Goal: Task Accomplishment & Management: Use online tool/utility

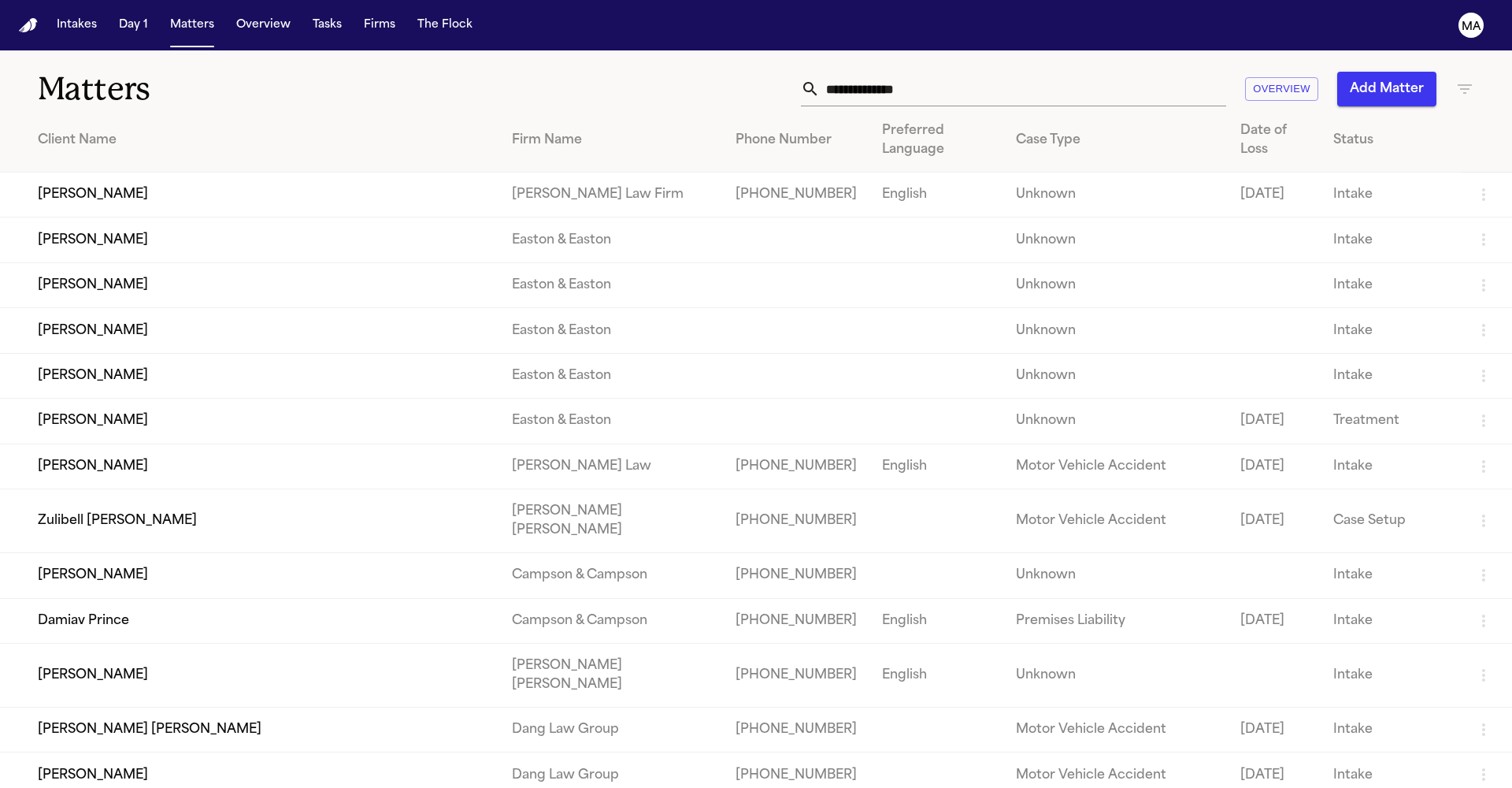
click at [1084, 72] on input "text" at bounding box center [1023, 89] width 407 height 35
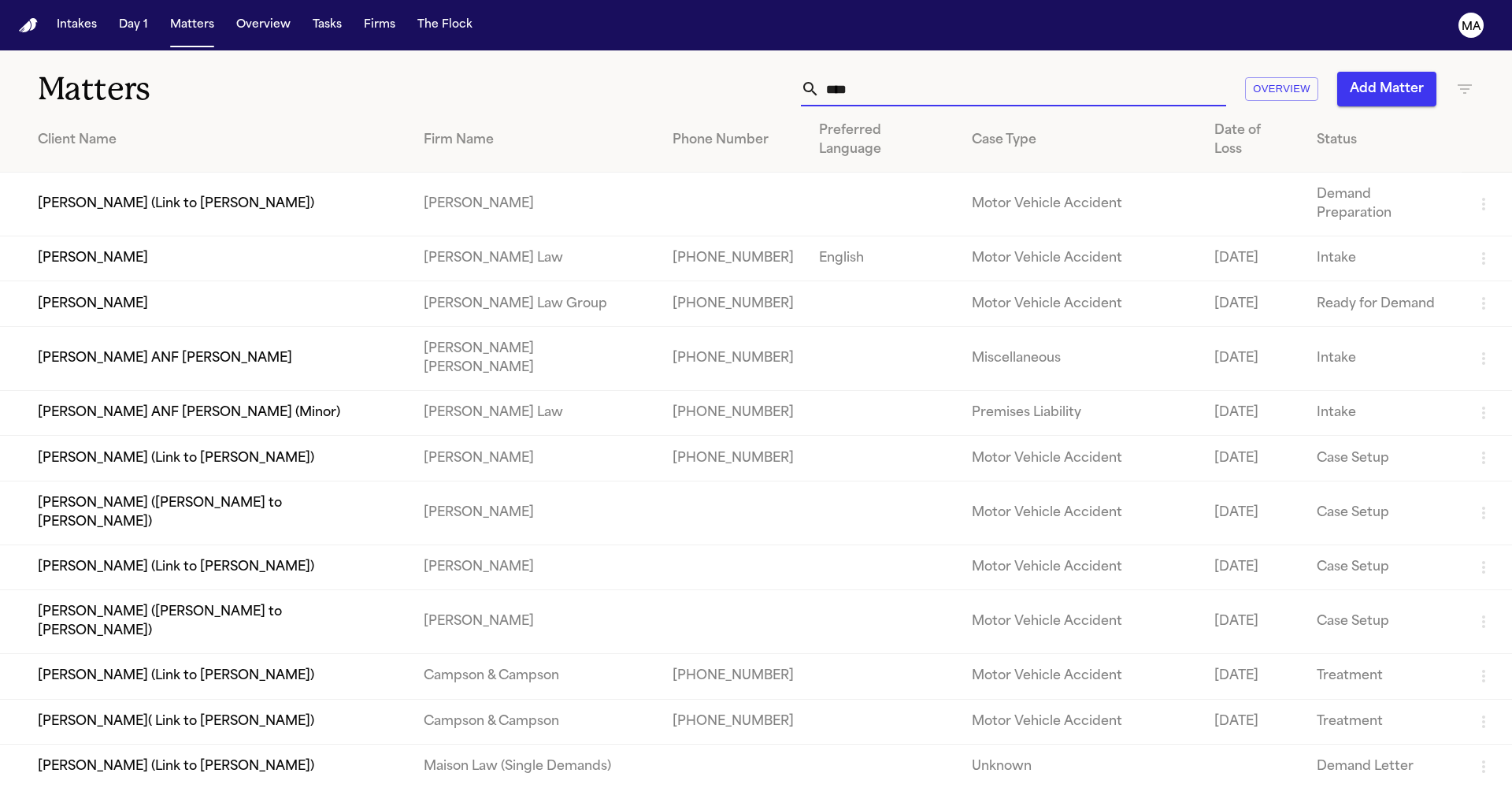
type input "****"
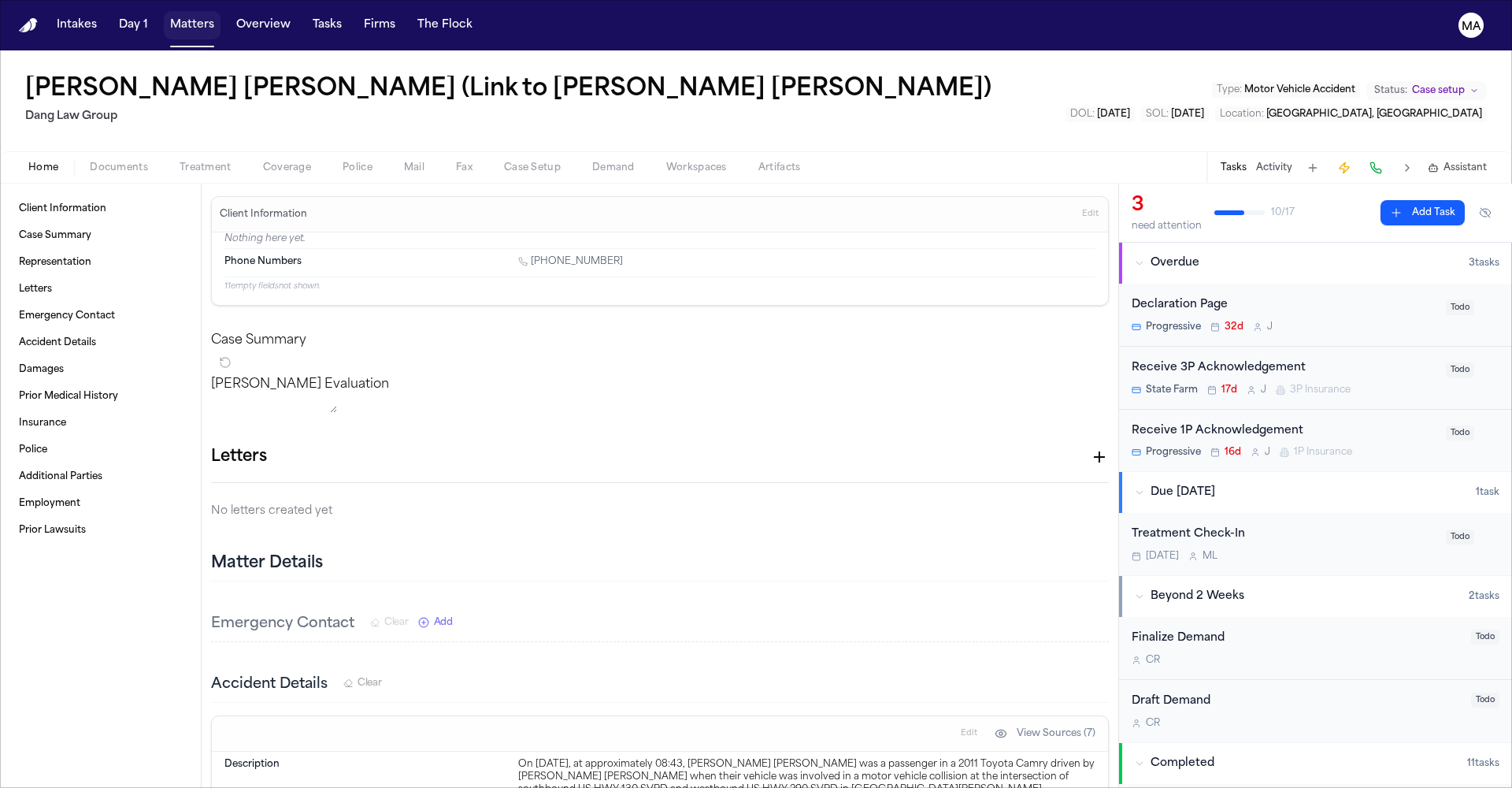
click at [164, 12] on button "Matters" at bounding box center [192, 25] width 56 height 28
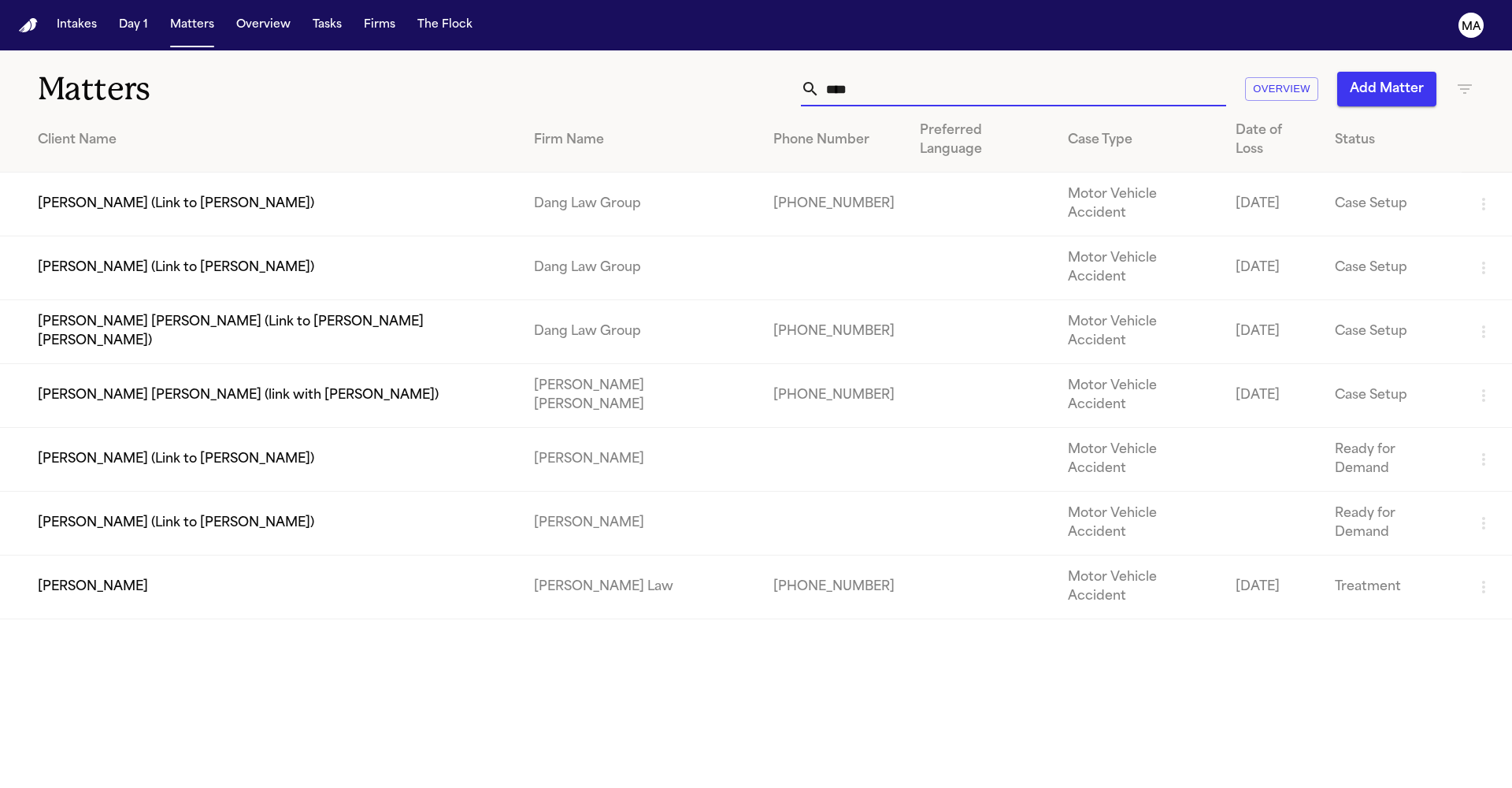
click at [1068, 72] on input "****" at bounding box center [1023, 89] width 407 height 35
click at [1073, 72] on input "****" at bounding box center [1023, 89] width 407 height 35
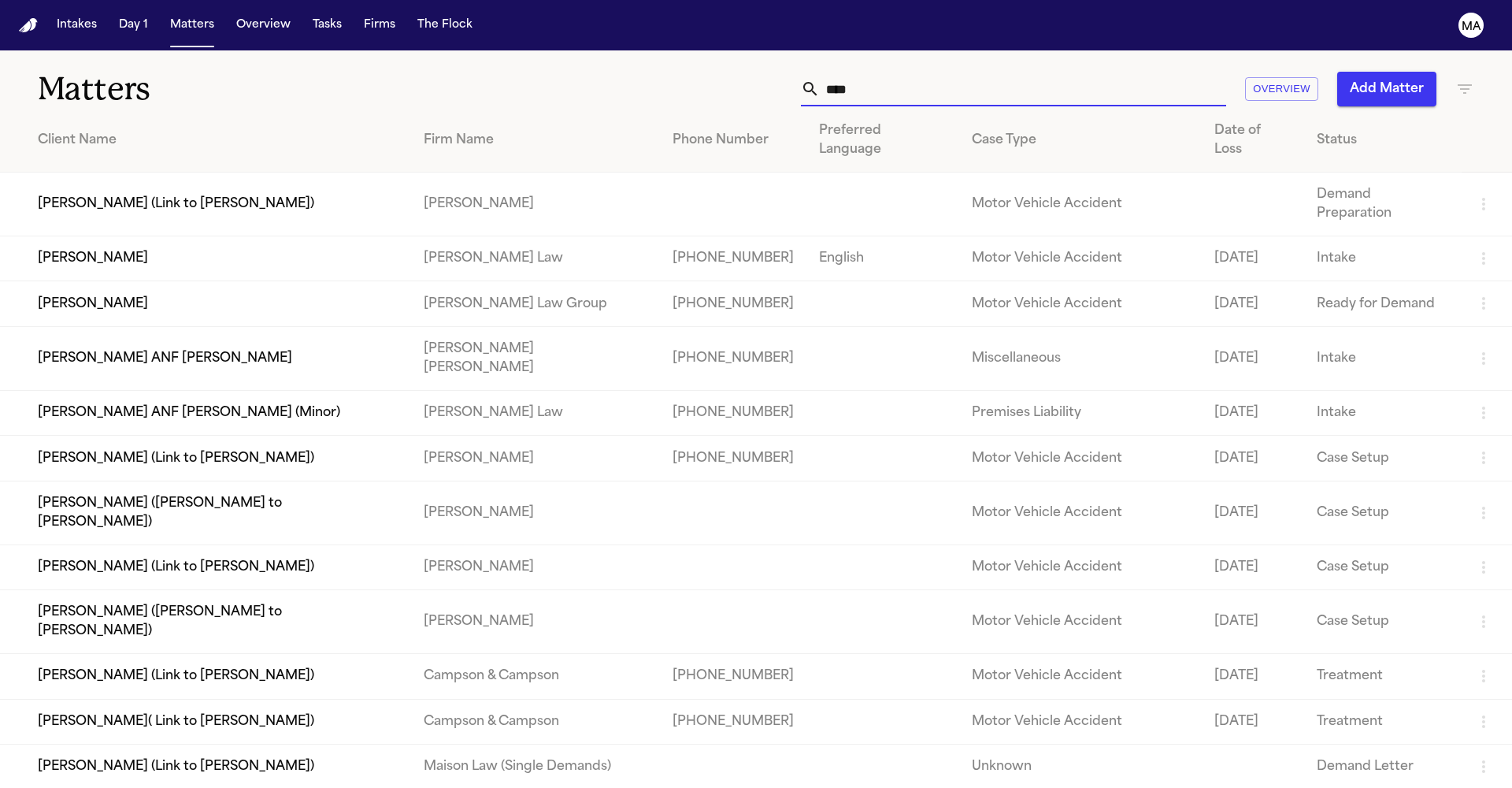
type input "****"
click at [195, 281] on td "[PERSON_NAME]" at bounding box center [205, 303] width 411 height 45
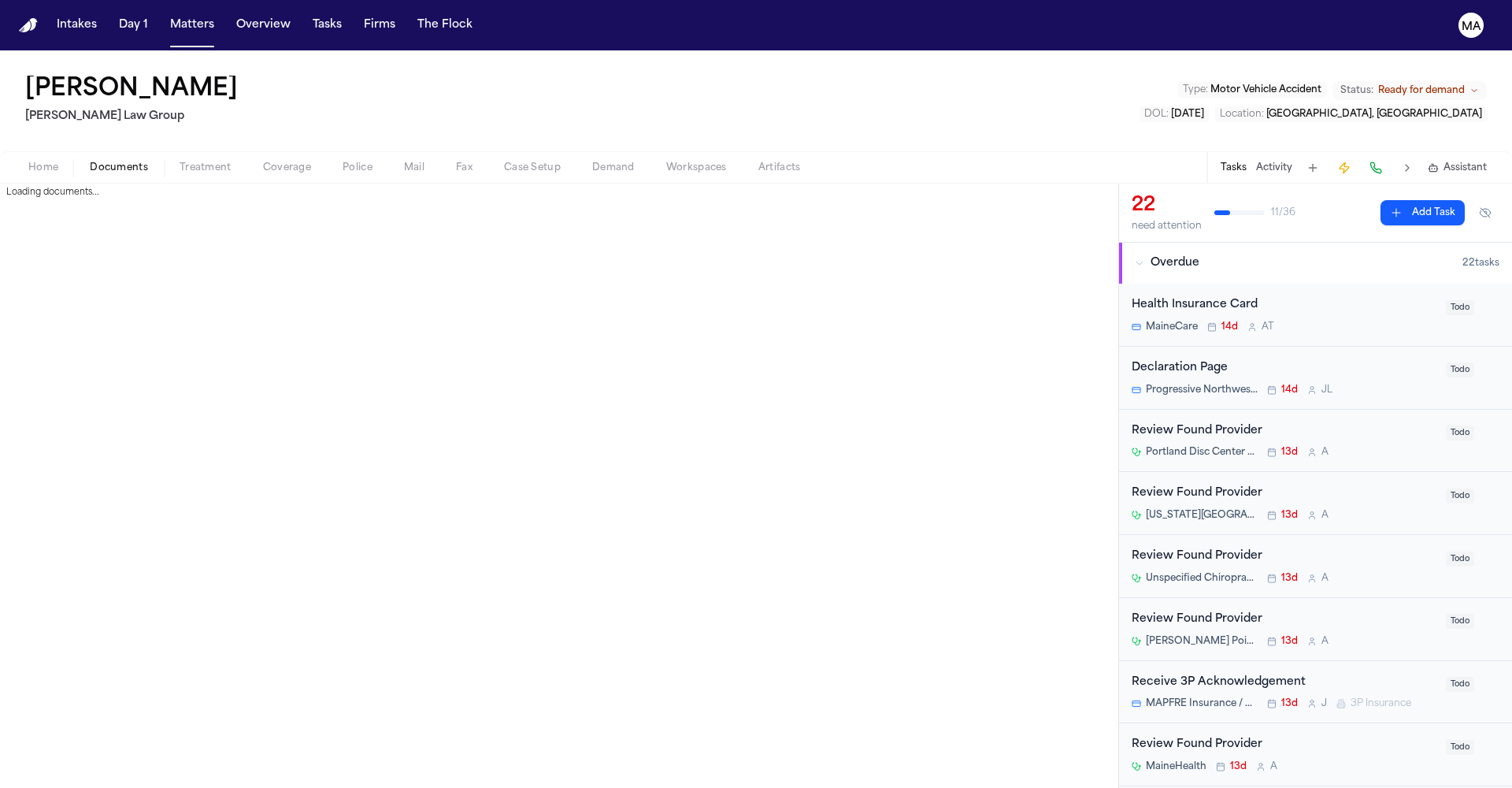
click at [89, 162] on span "Documents" at bounding box center [118, 167] width 58 height 12
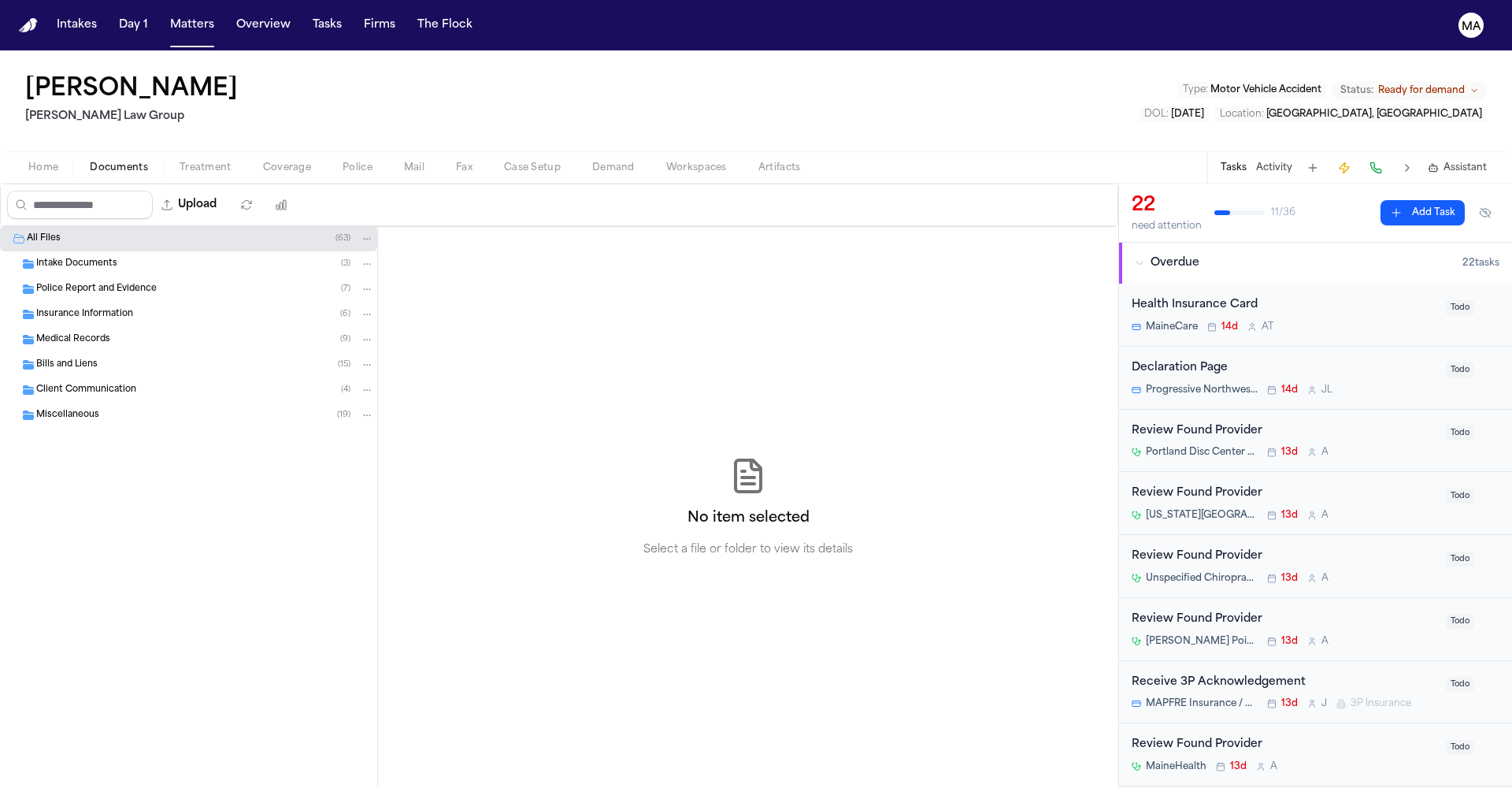
click at [53, 327] on div "Medical Records ( 9 )" at bounding box center [188, 340] width 377 height 25
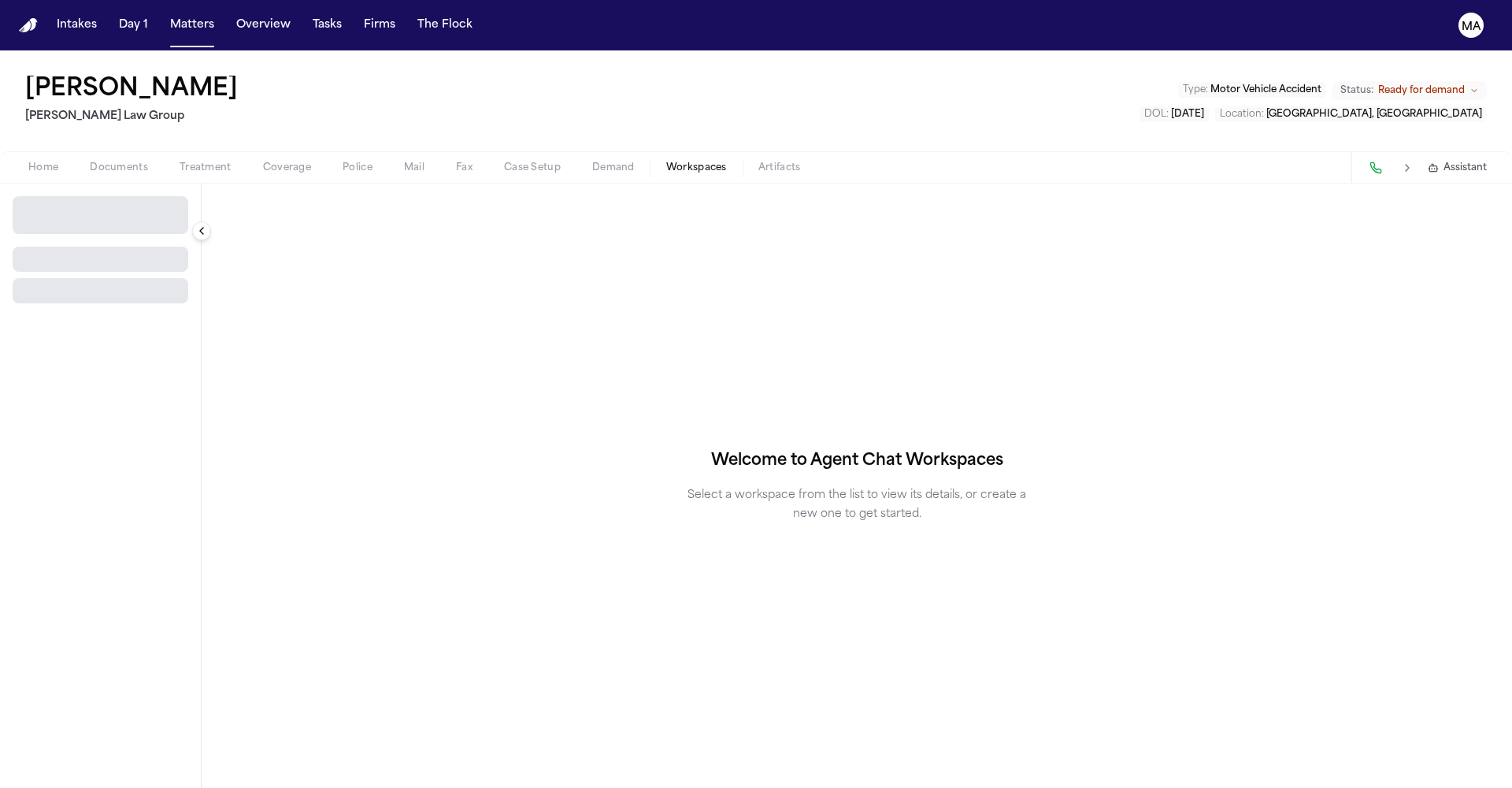
click at [666, 162] on span "Workspaces" at bounding box center [696, 167] width 60 height 12
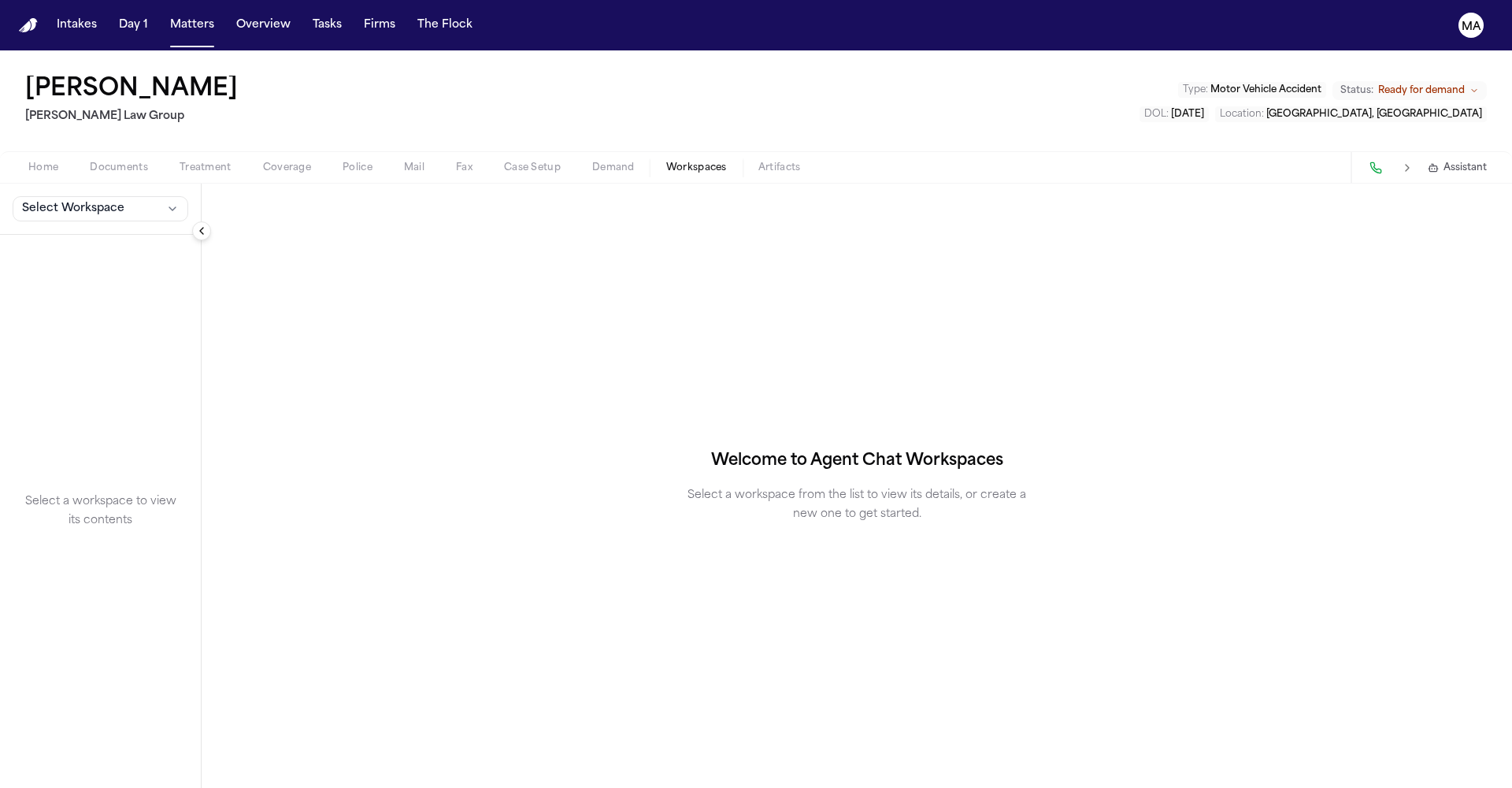
click at [425, 152] on div "Home Documents Treatment Coverage Police Mail Fax Case Setup Demand Workspaces …" at bounding box center [756, 167] width 1512 height 31
click at [592, 162] on span "Demand" at bounding box center [613, 167] width 42 height 12
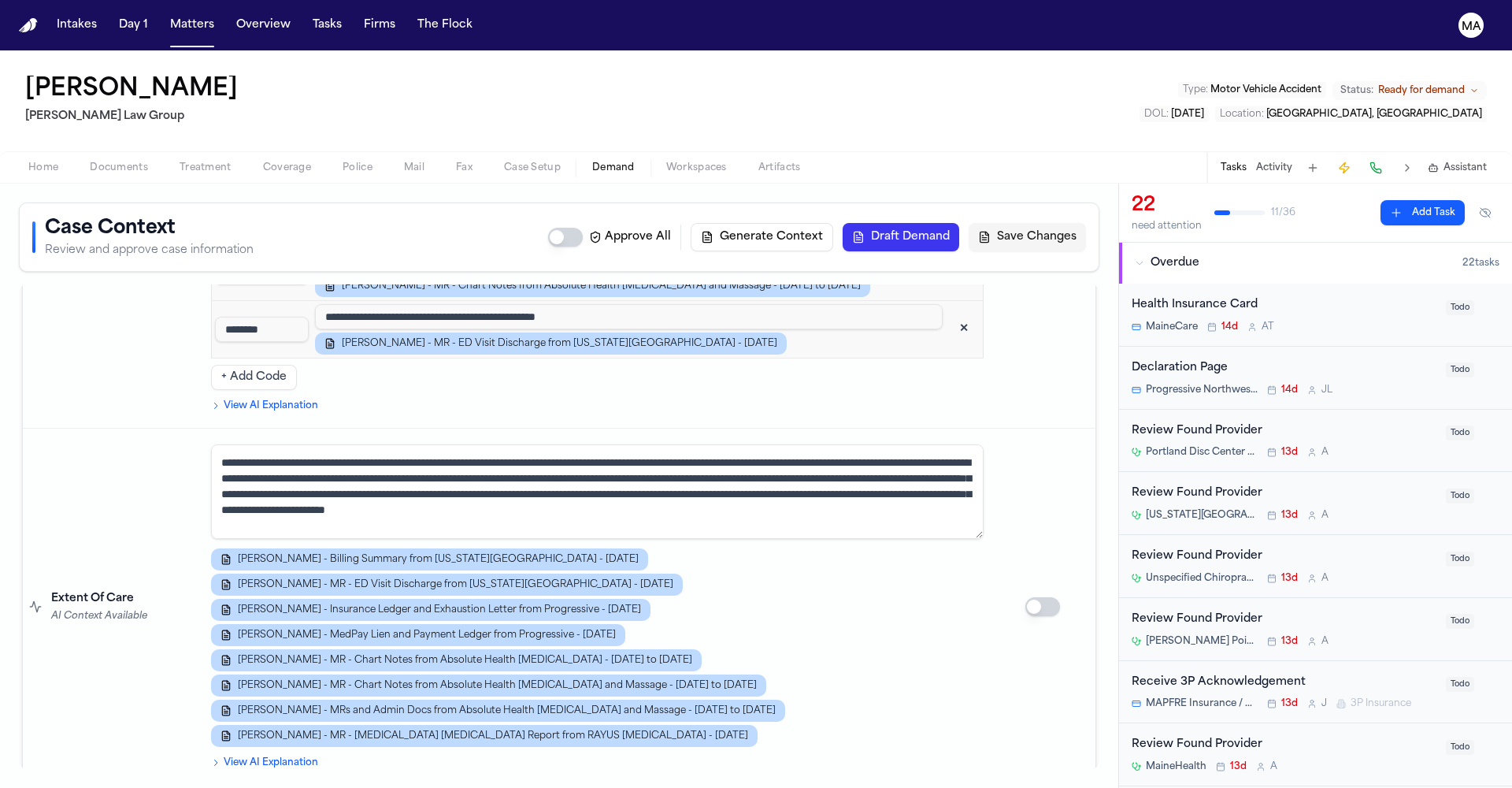
scroll to position [2790, 0]
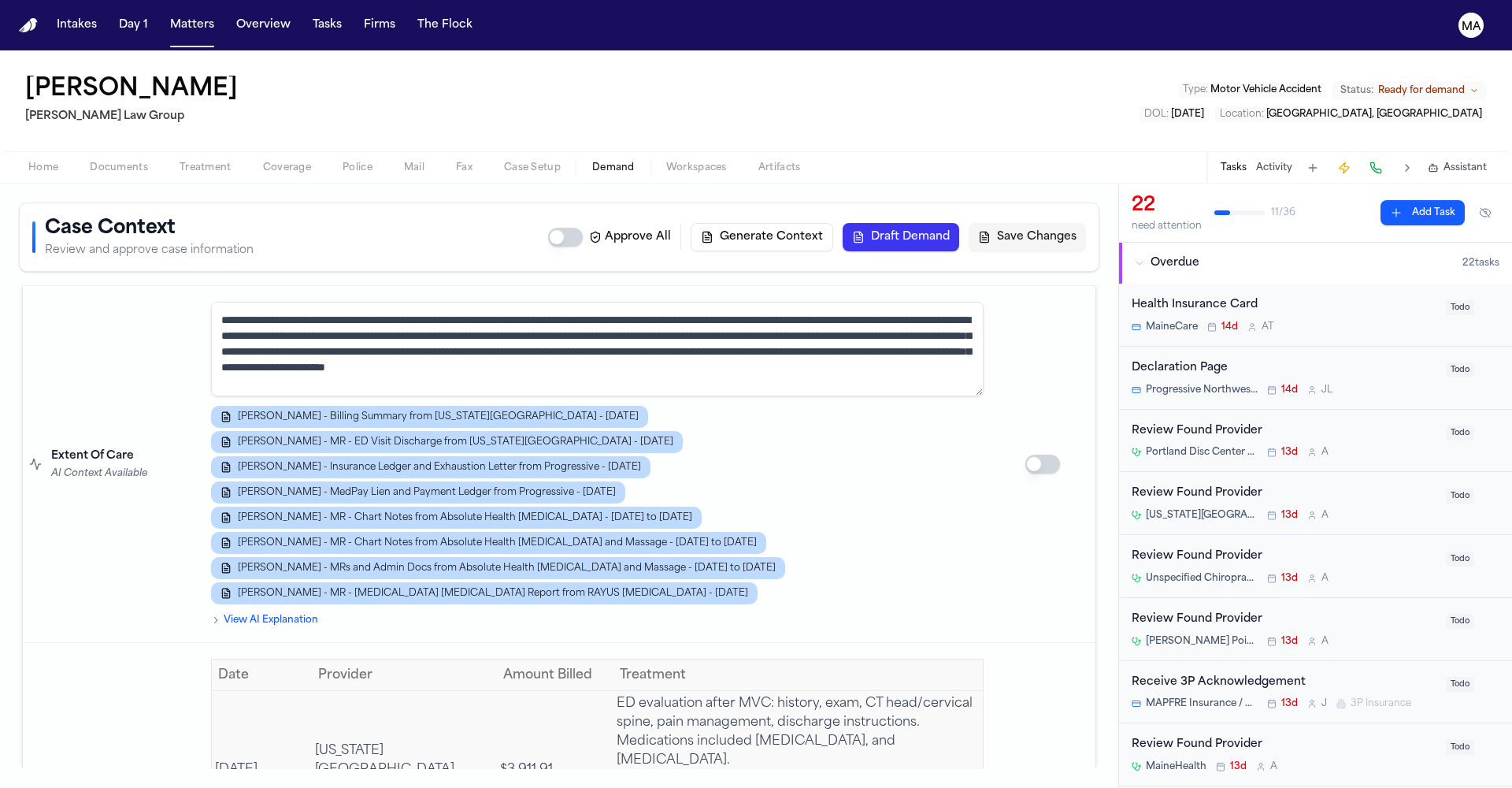
click at [81, 104] on div "[PERSON_NAME] Law Group Type : Motor Vehicle Accident Status: Ready for demand …" at bounding box center [756, 419] width 1512 height 737
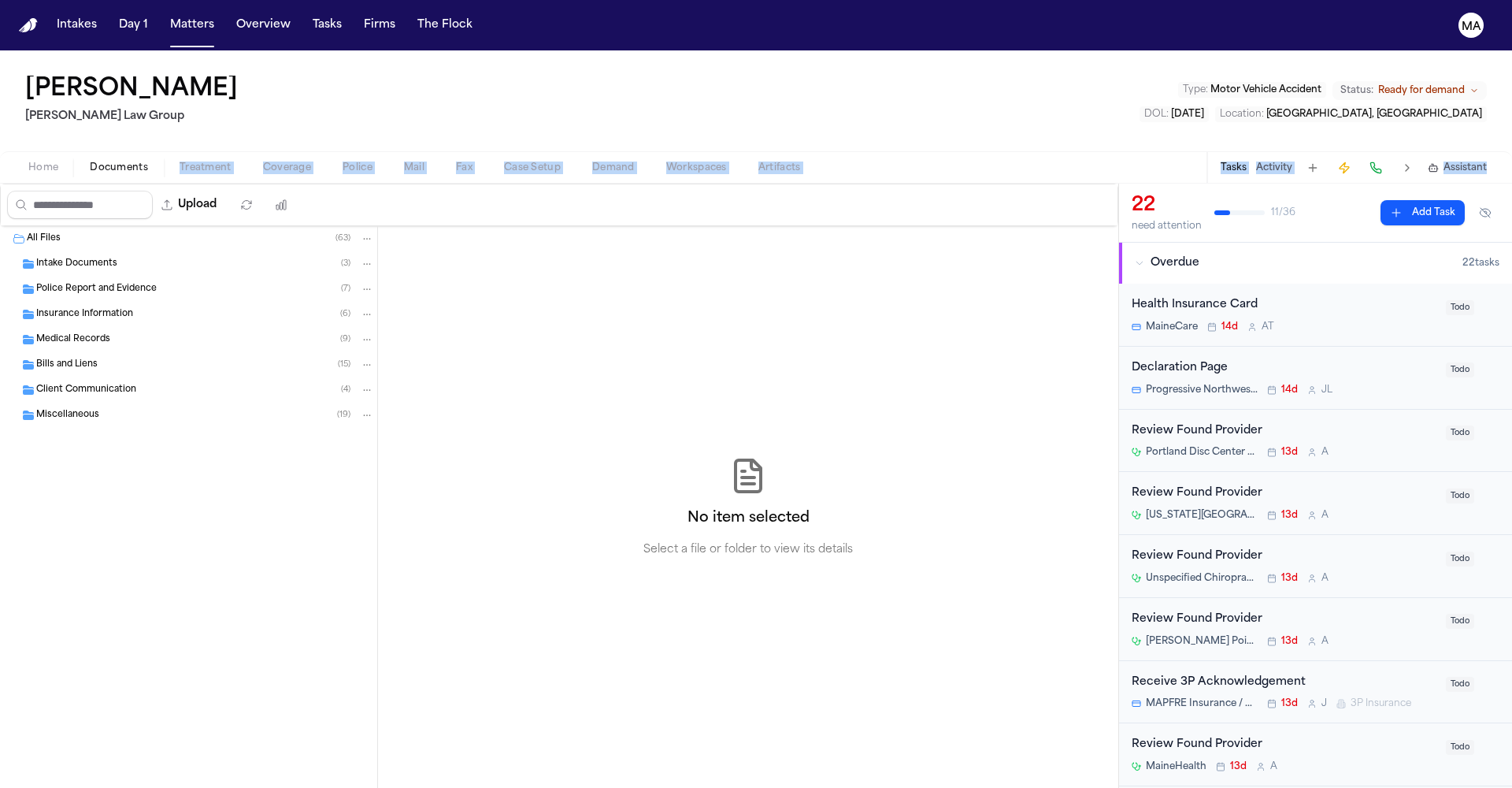
click at [81, 176] on span "button" at bounding box center [118, 176] width 77 height 2
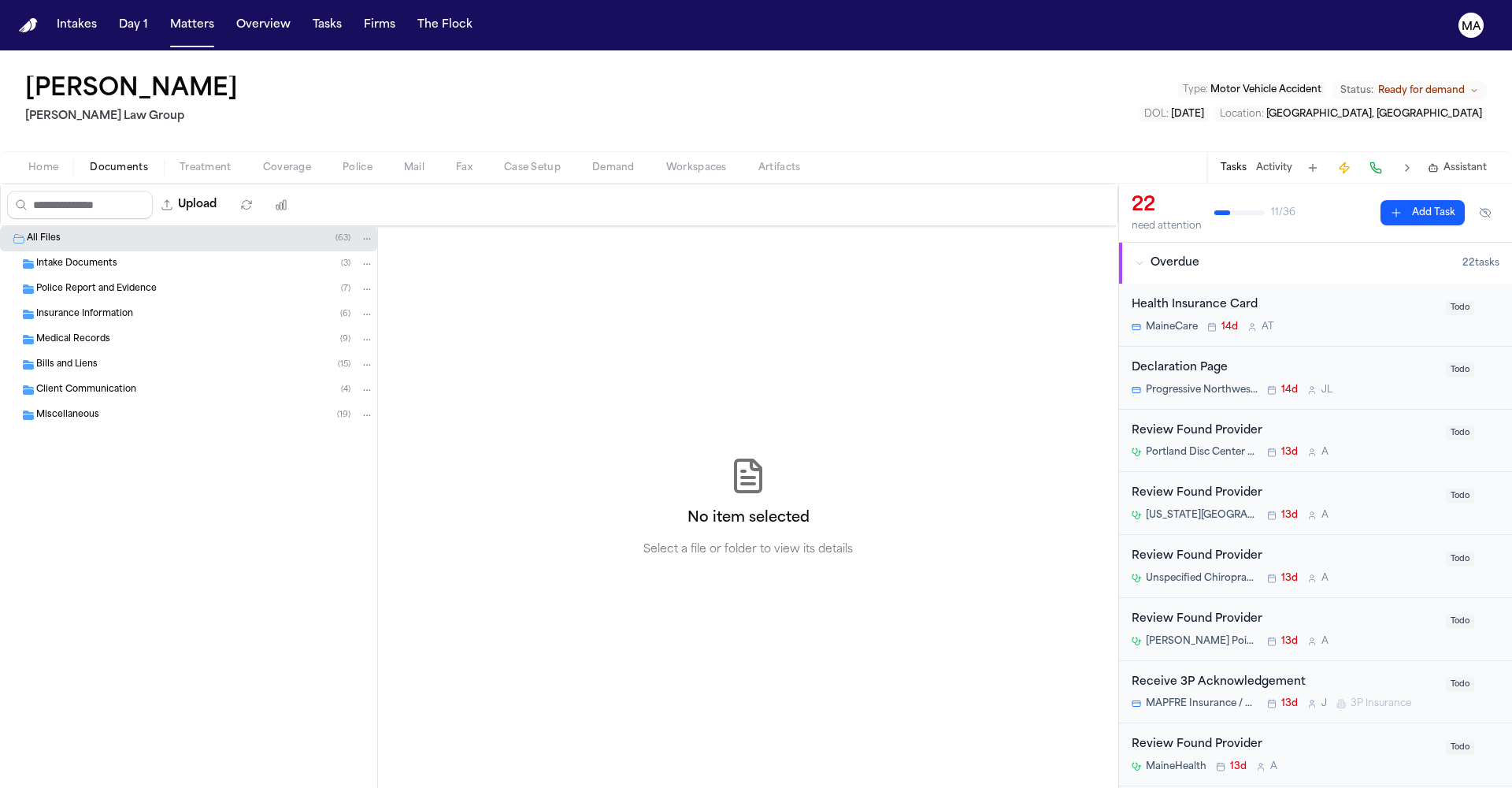
click at [104, 408] on div "Miscellaneous ( 19 )" at bounding box center [205, 414] width 338 height 14
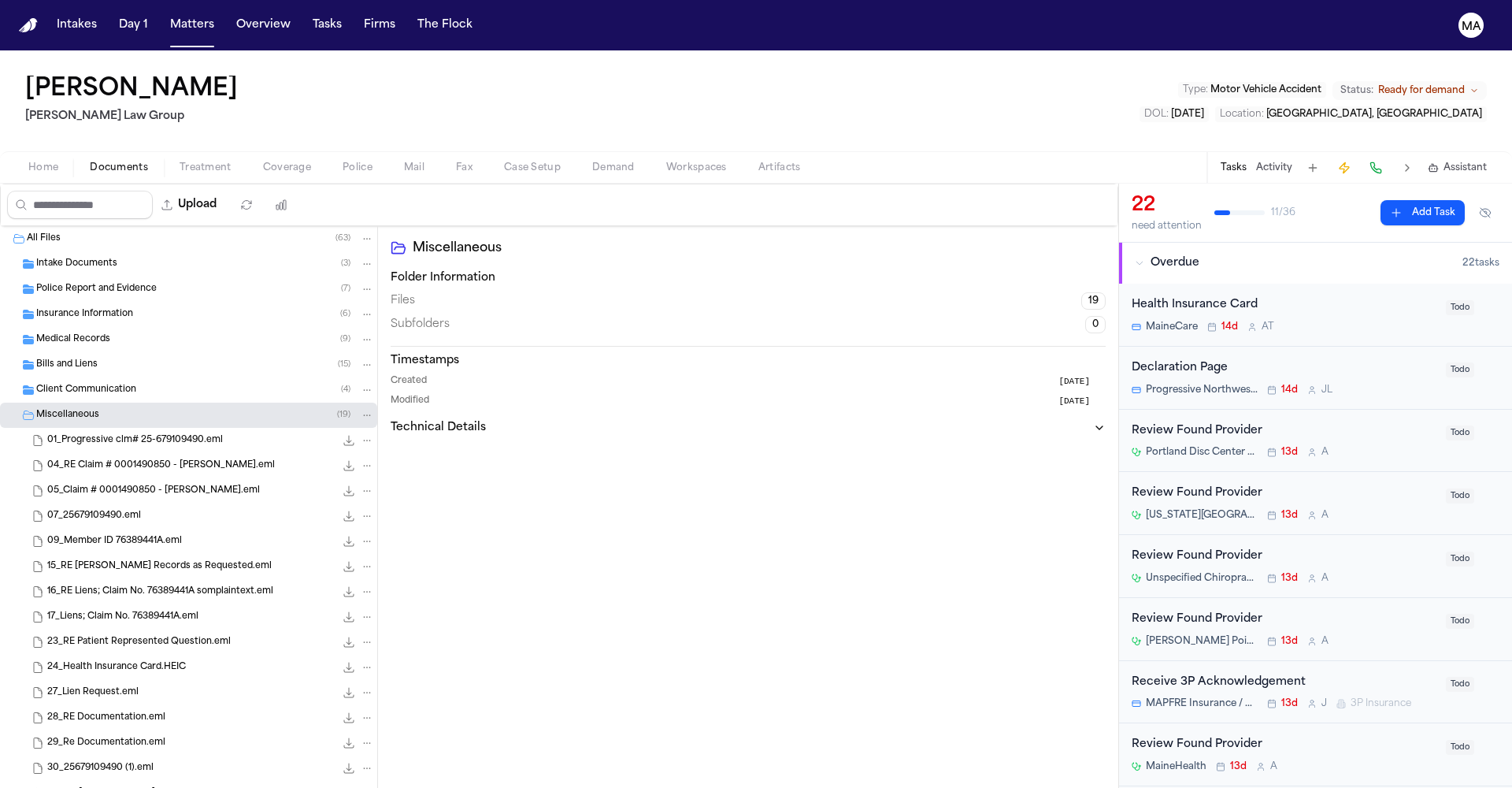
click at [94, 384] on span "Client Communication" at bounding box center [86, 390] width 100 height 13
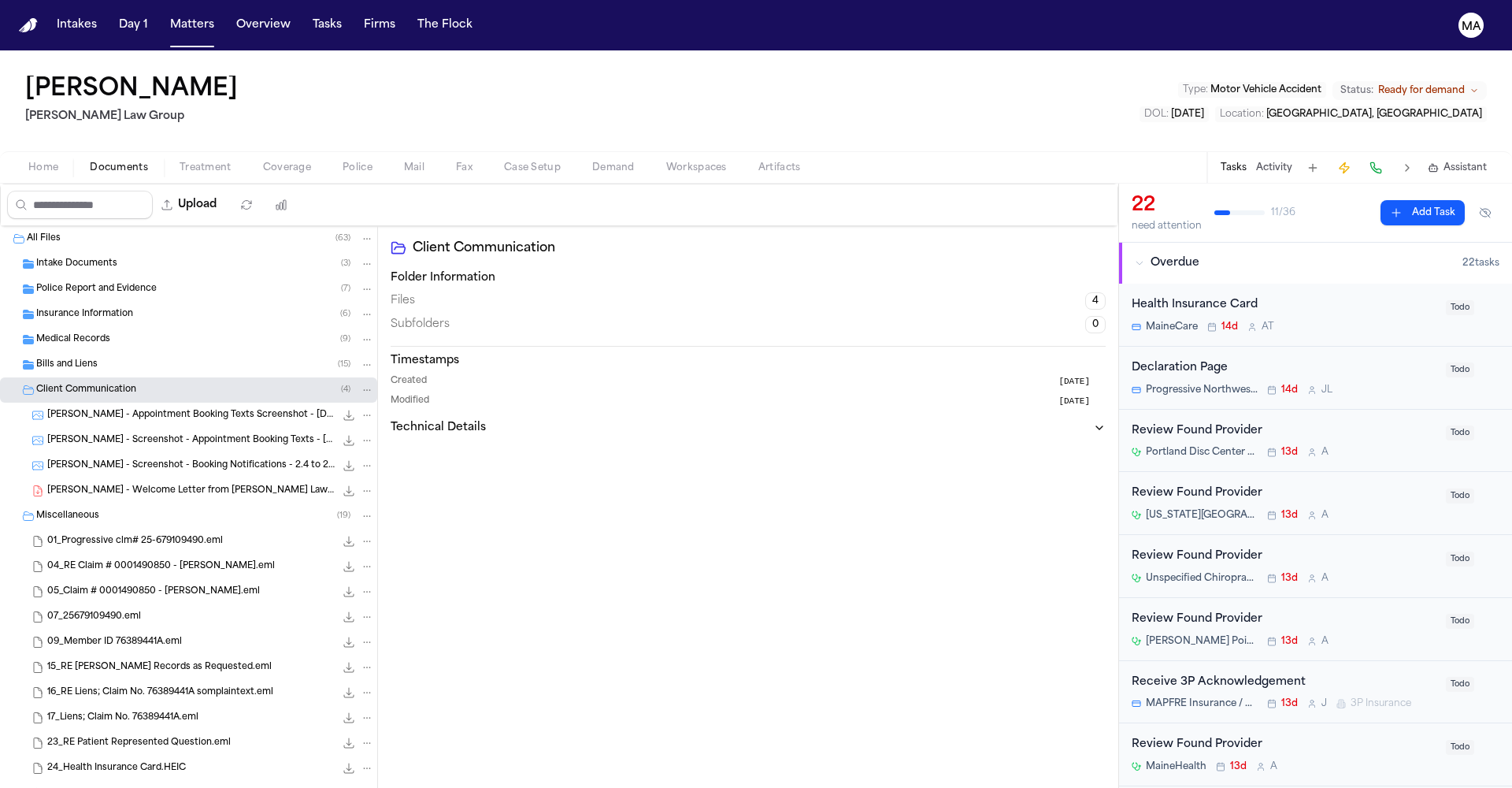
click at [94, 358] on div "Bills and Liens ( 15 )" at bounding box center [205, 365] width 338 height 14
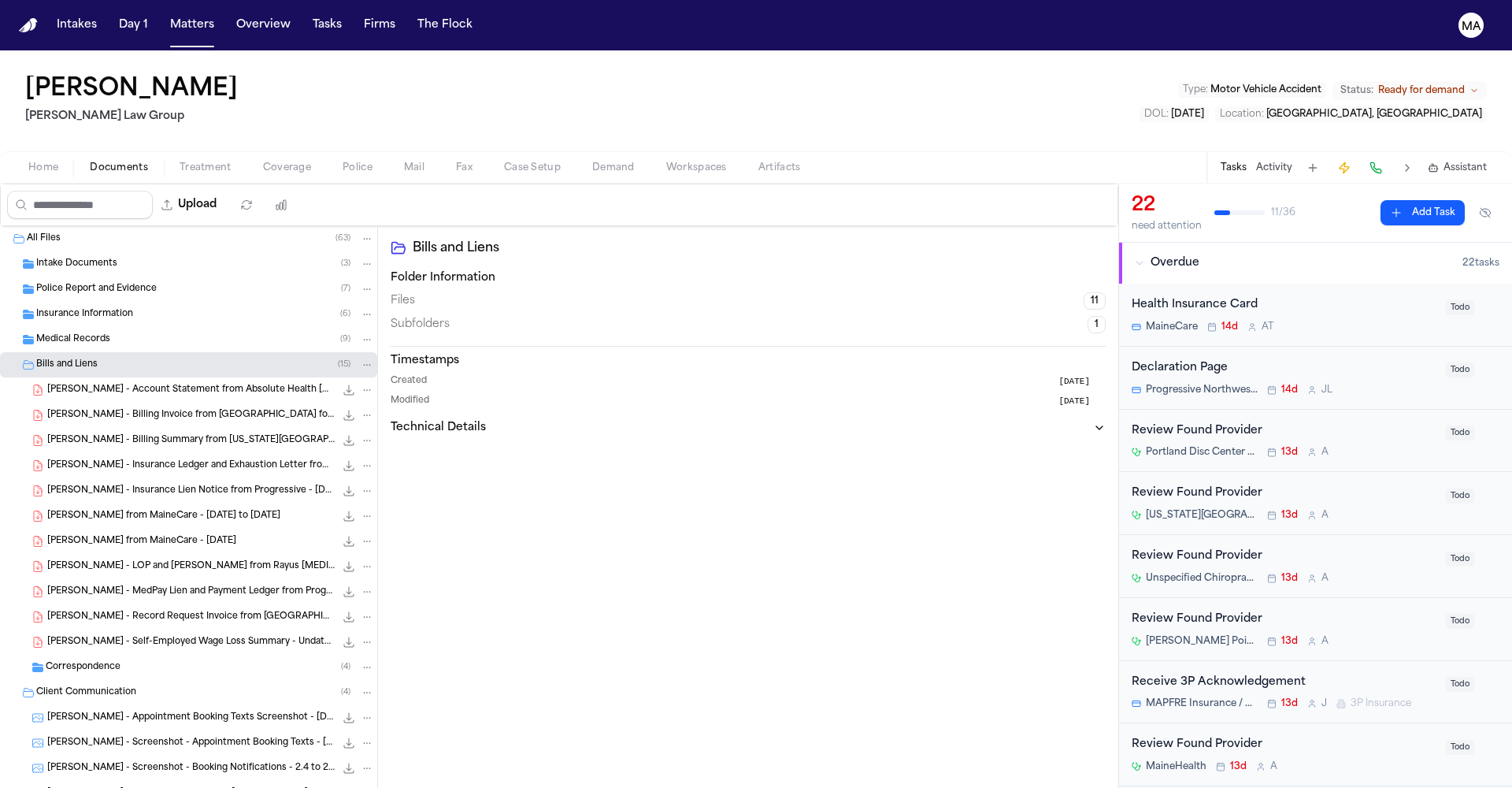
click at [104, 660] on div "Correspondence ( 4 )" at bounding box center [210, 667] width 328 height 14
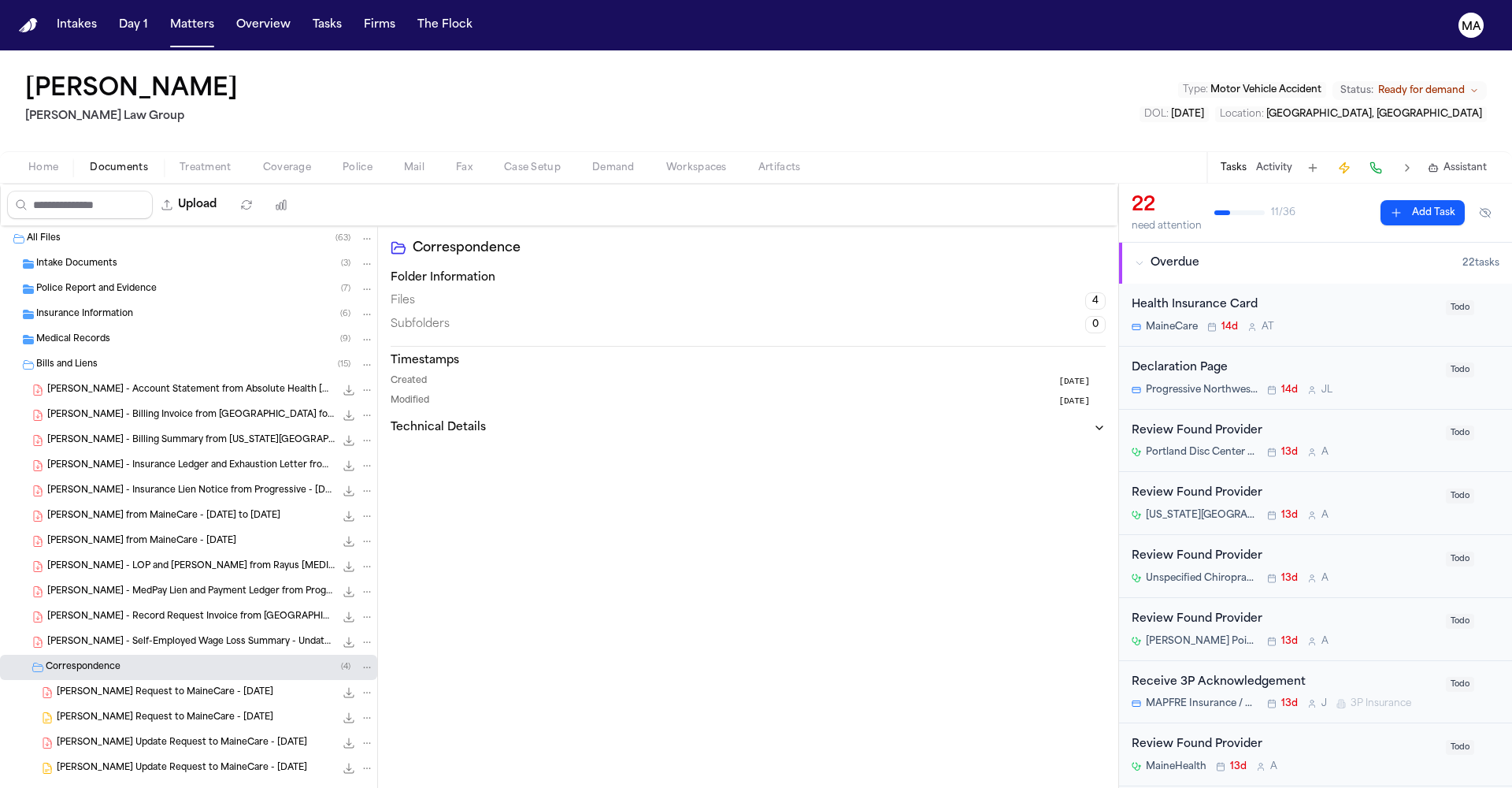
click at [70, 327] on div "Medical Records ( 9 )" at bounding box center [188, 340] width 377 height 25
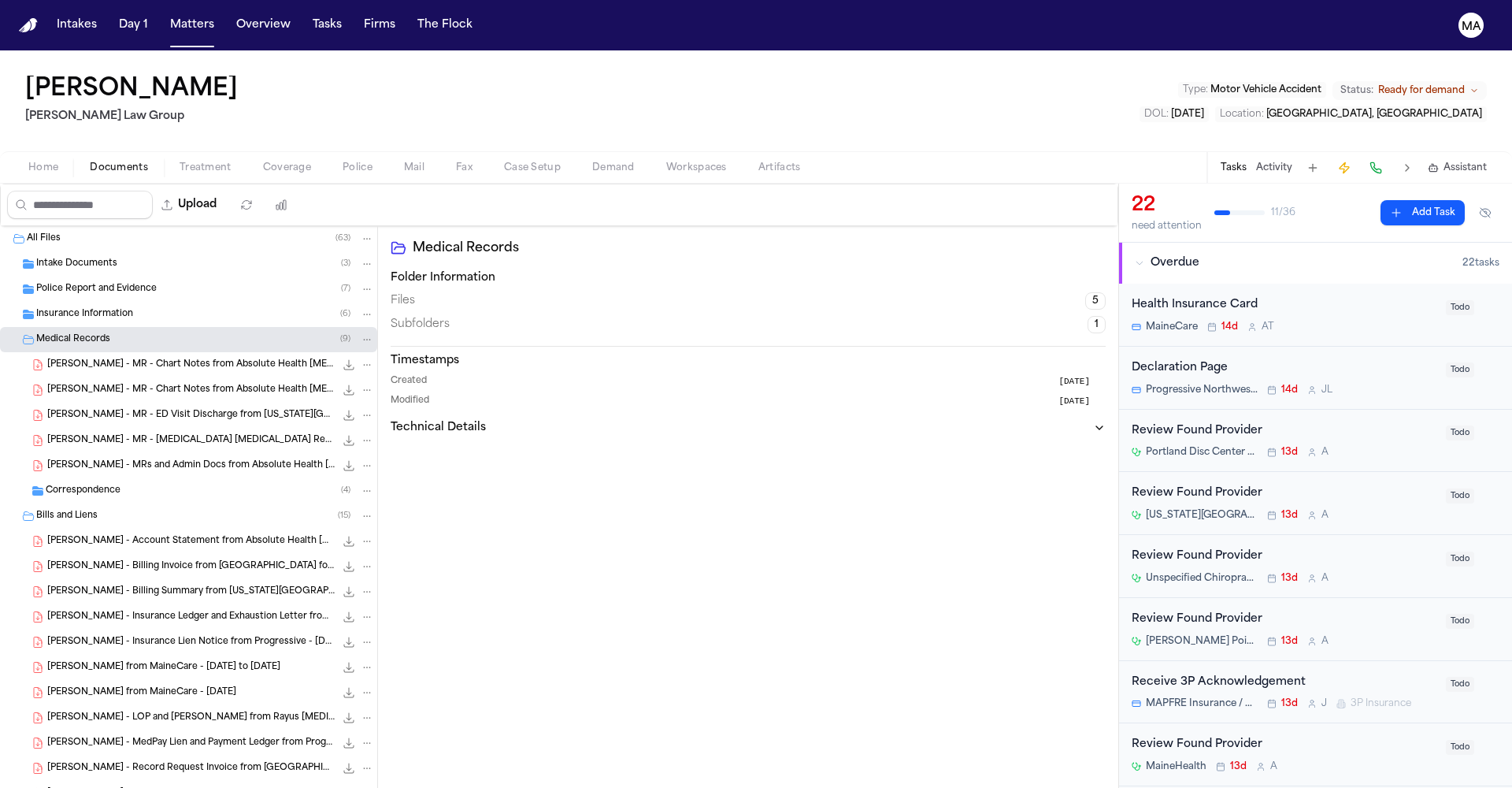
click at [96, 485] on span "Correspondence" at bounding box center [83, 491] width 75 height 13
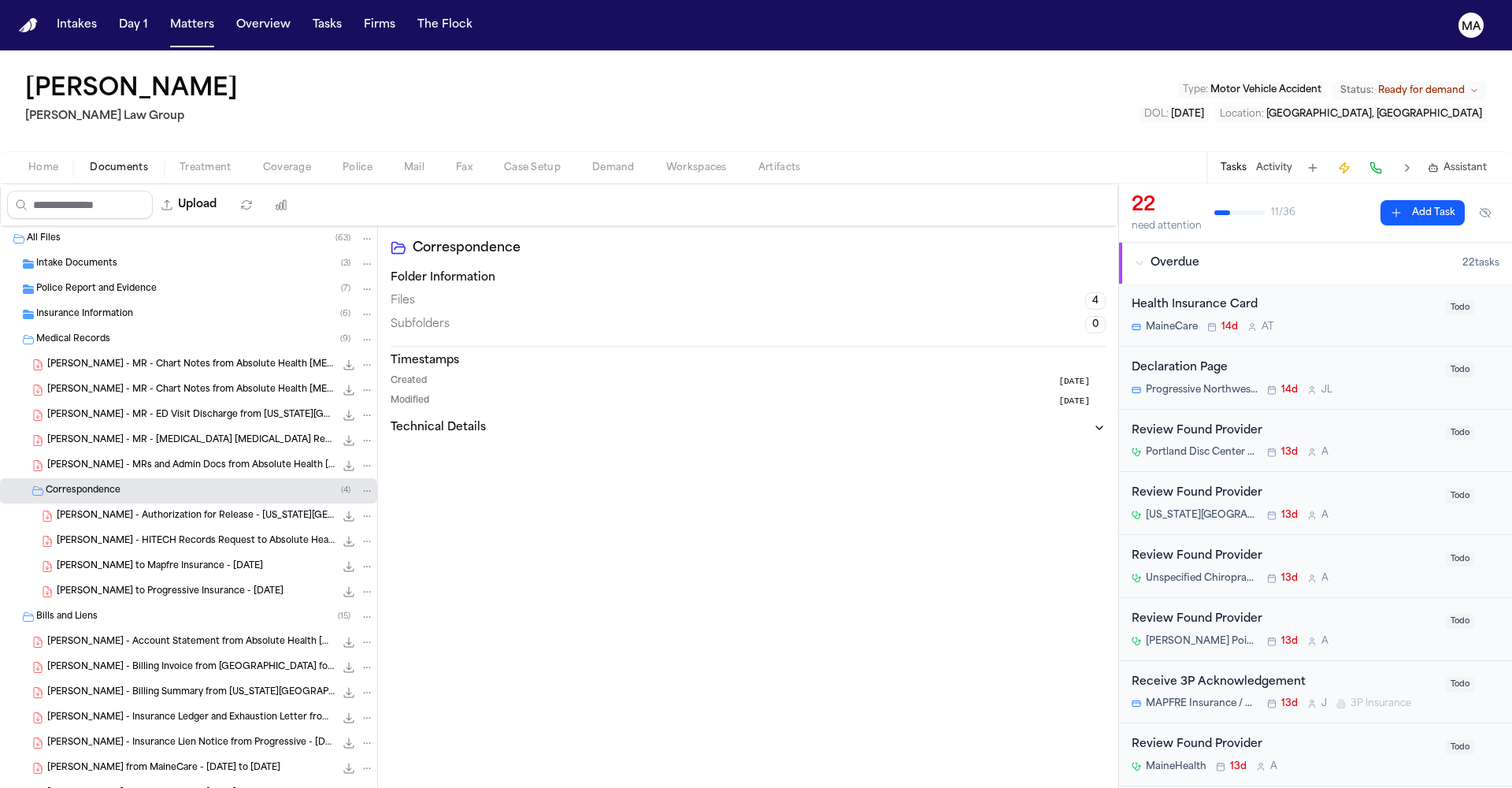
click at [75, 258] on span "Intake Documents" at bounding box center [77, 264] width 81 height 13
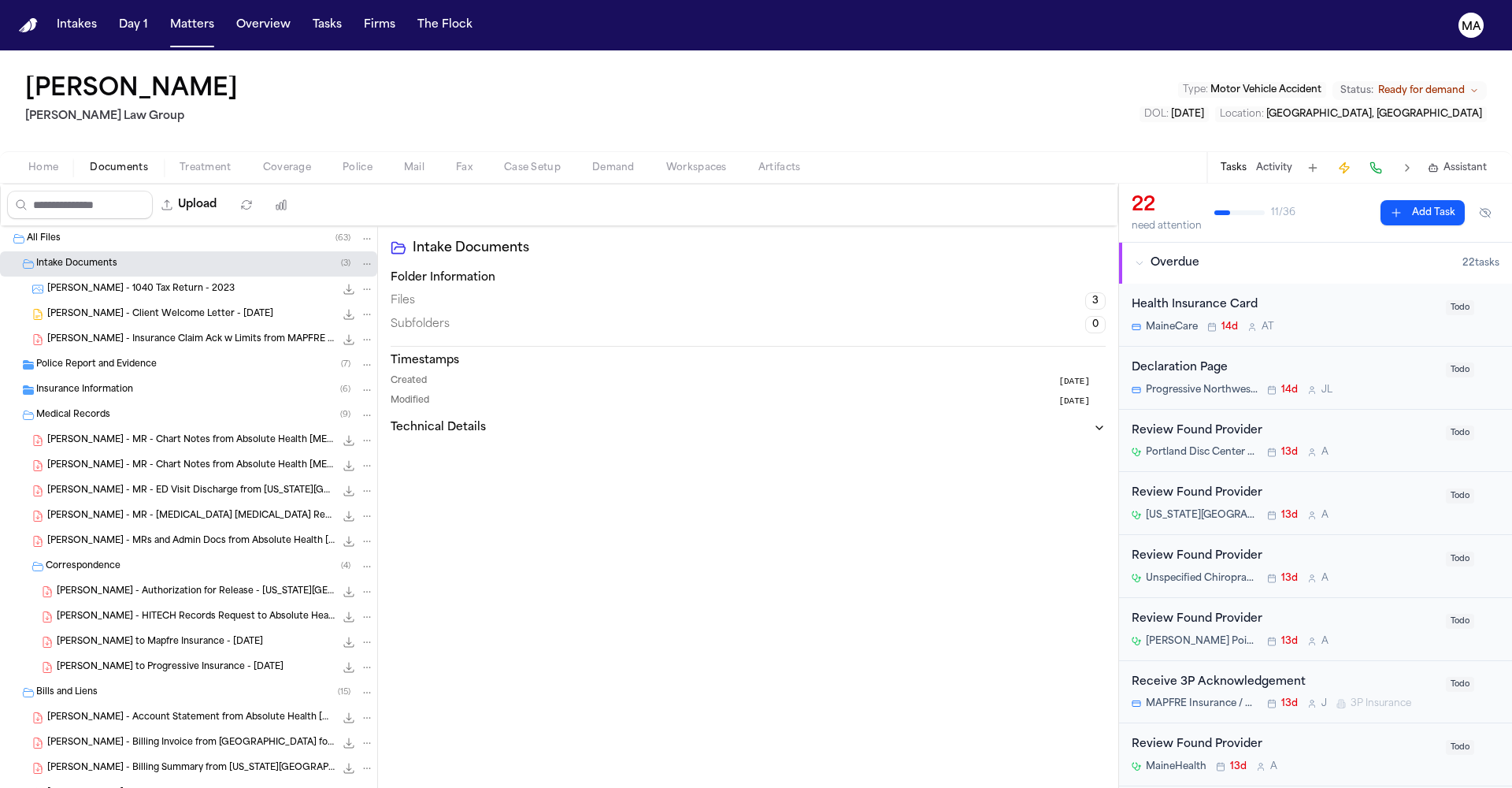
click at [112, 359] on span "Police Report and Evidence" at bounding box center [96, 365] width 120 height 13
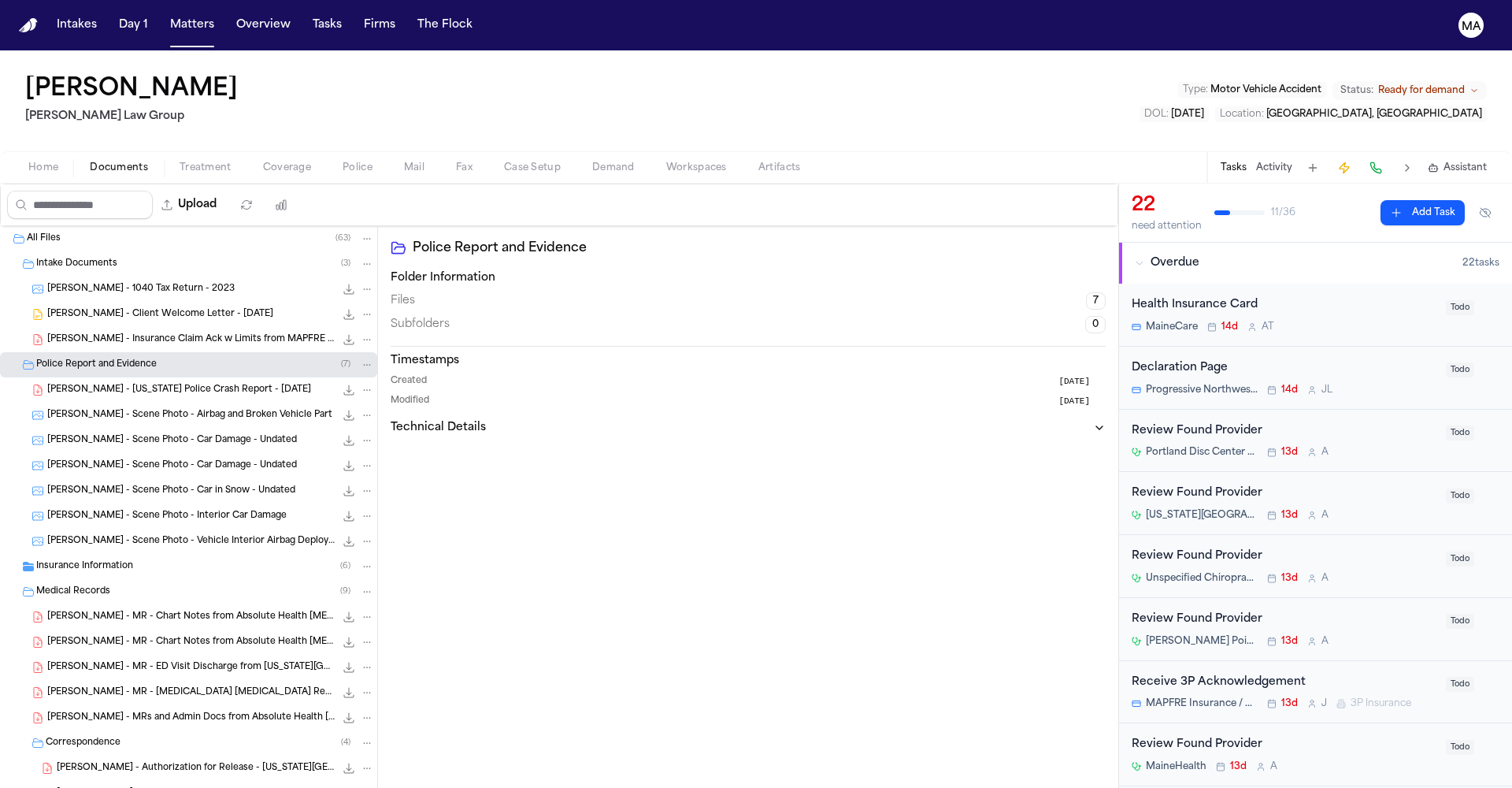
click at [101, 554] on div "Insurance Information ( 6 )" at bounding box center [188, 566] width 377 height 25
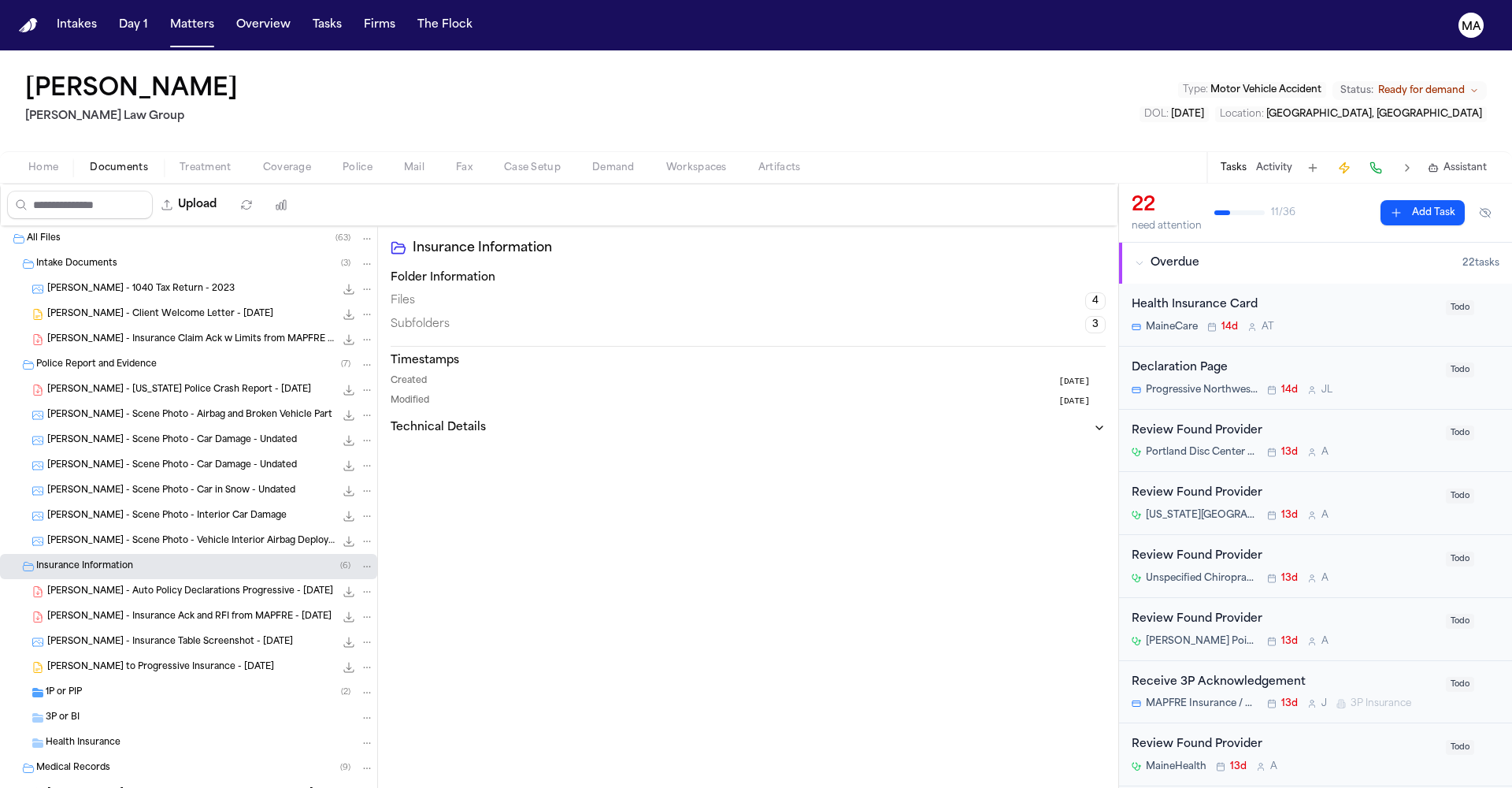
click at [109, 685] on div "1P or PIP ( 2 )" at bounding box center [210, 692] width 328 height 14
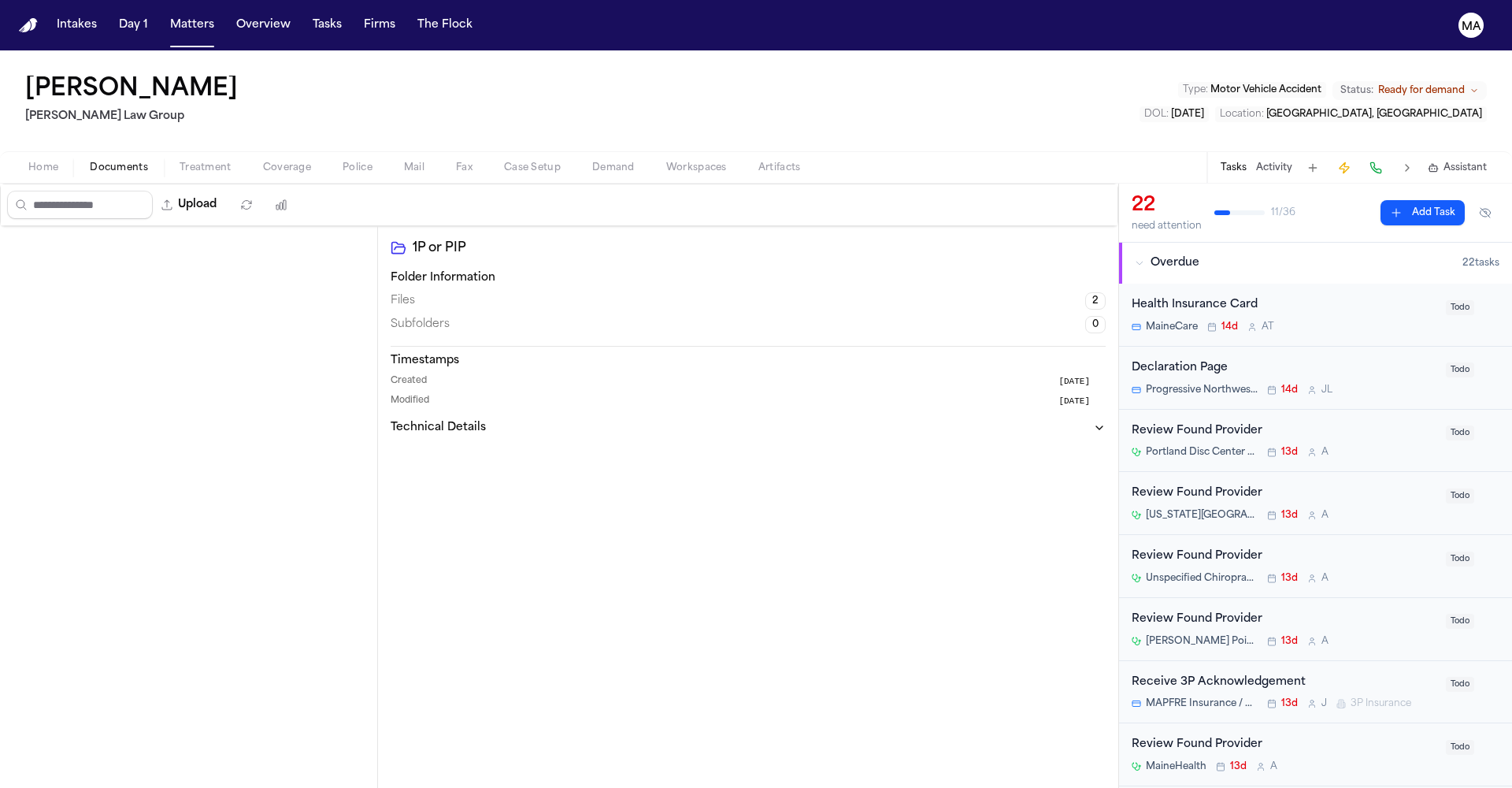
scroll to position [1048, 0]
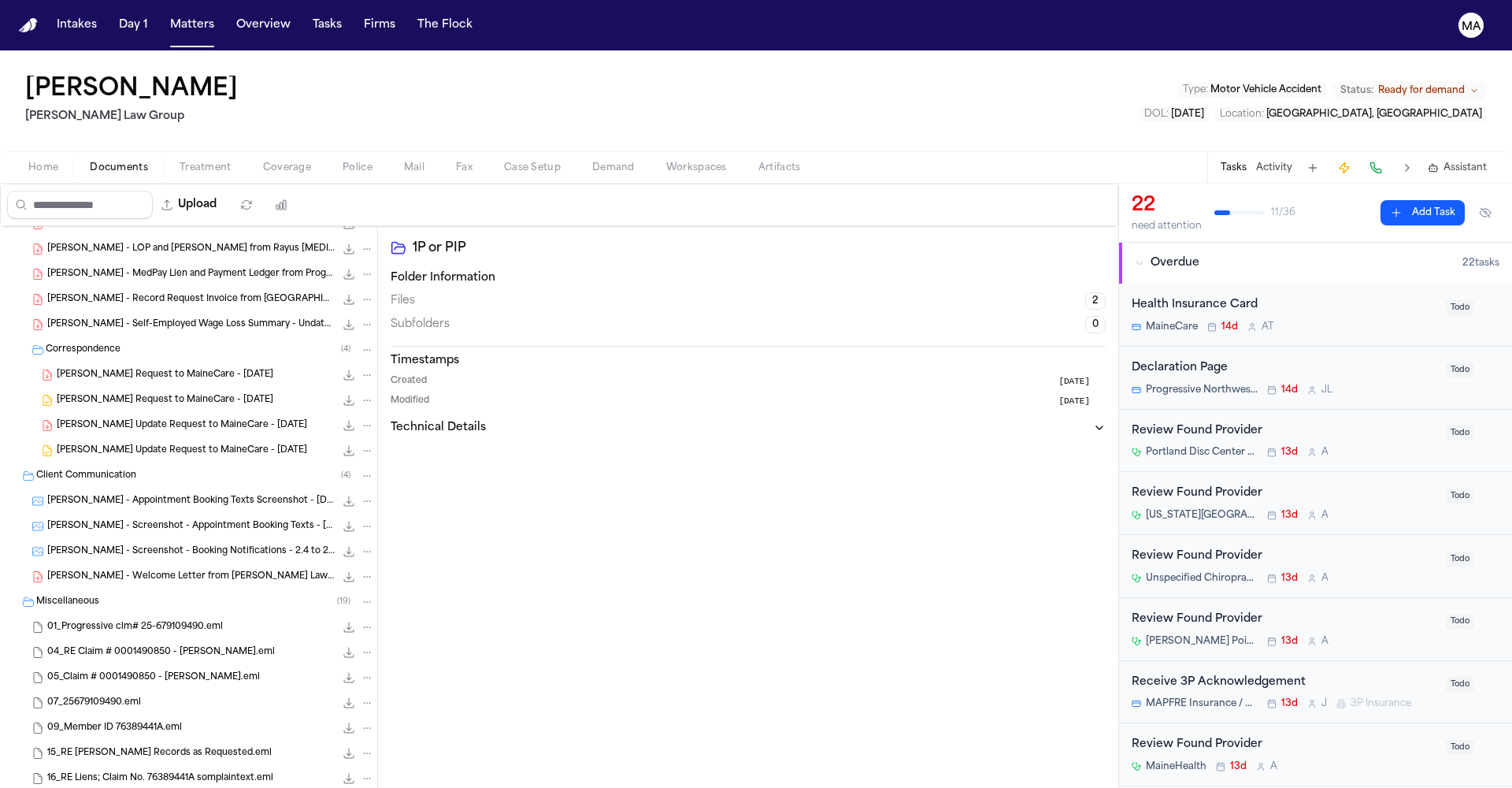
click at [1487, 162] on span "Assistant" at bounding box center [1466, 167] width 43 height 12
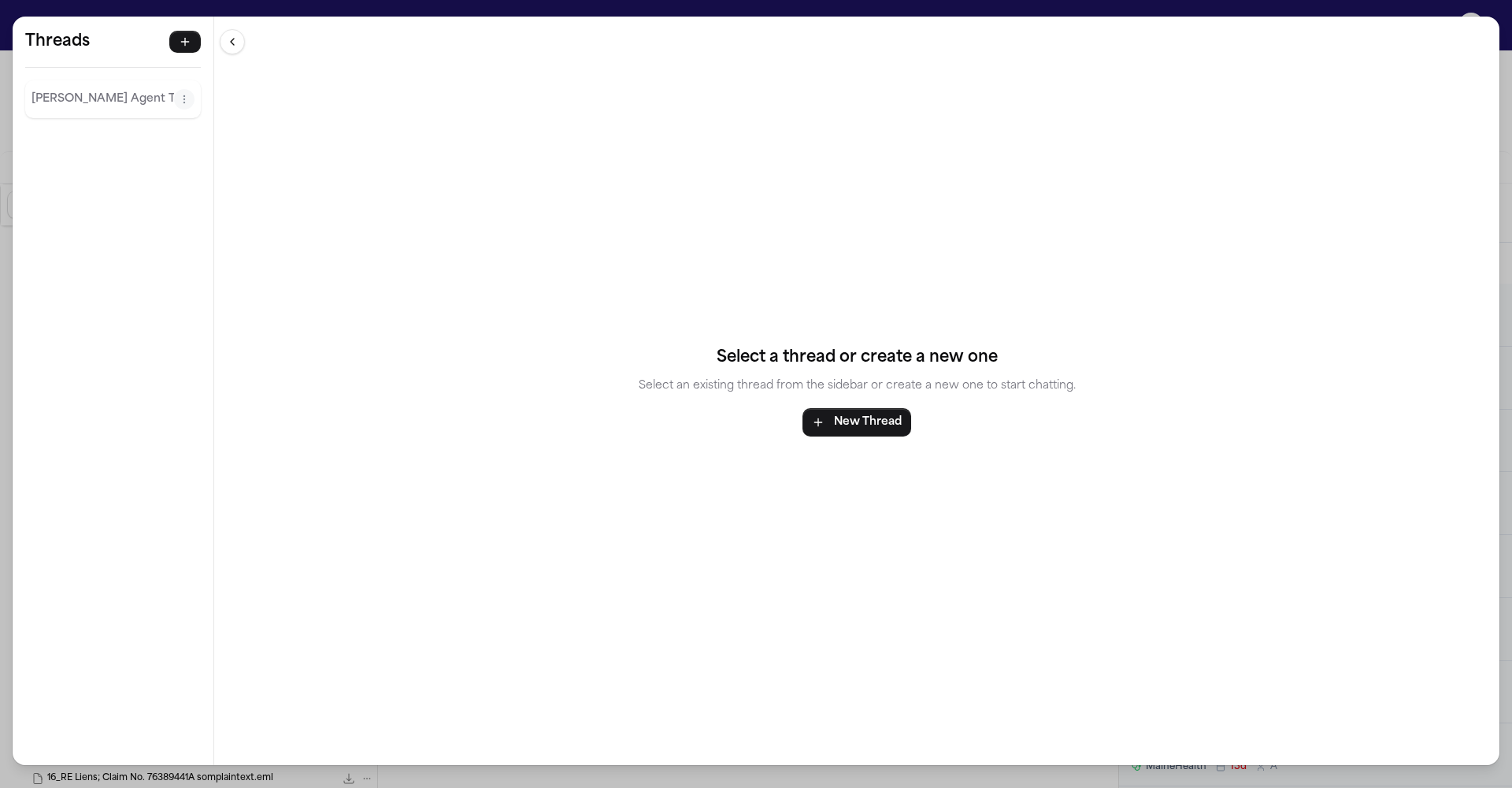
click at [1481, 104] on div "Select a thread or create a new one Select an existing thread from the sidebar …" at bounding box center [857, 390] width 1285 height 748
click at [59, 89] on p "[PERSON_NAME] Agent Thread" at bounding box center [103, 99] width 143 height 19
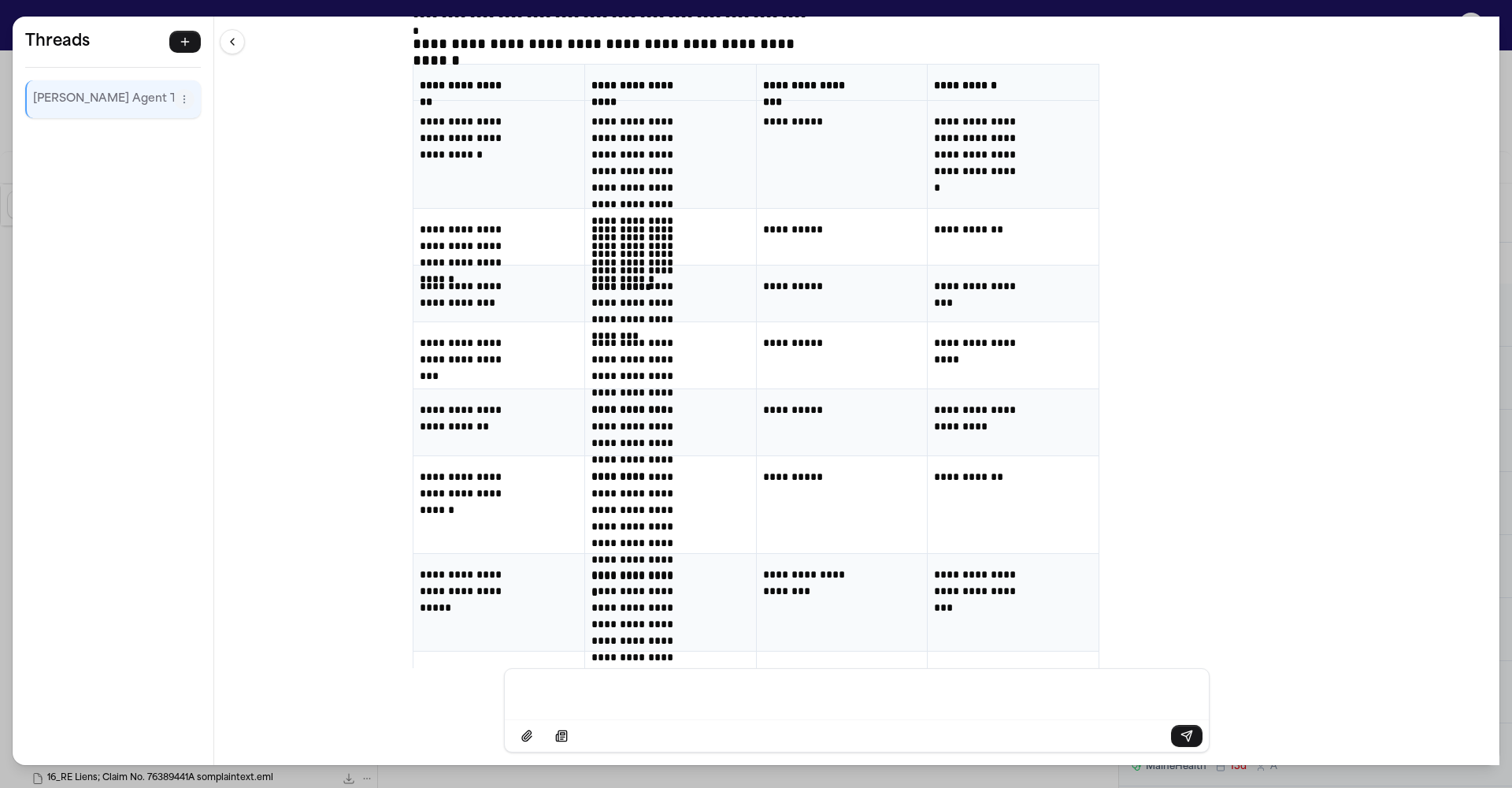
scroll to position [21119, 0]
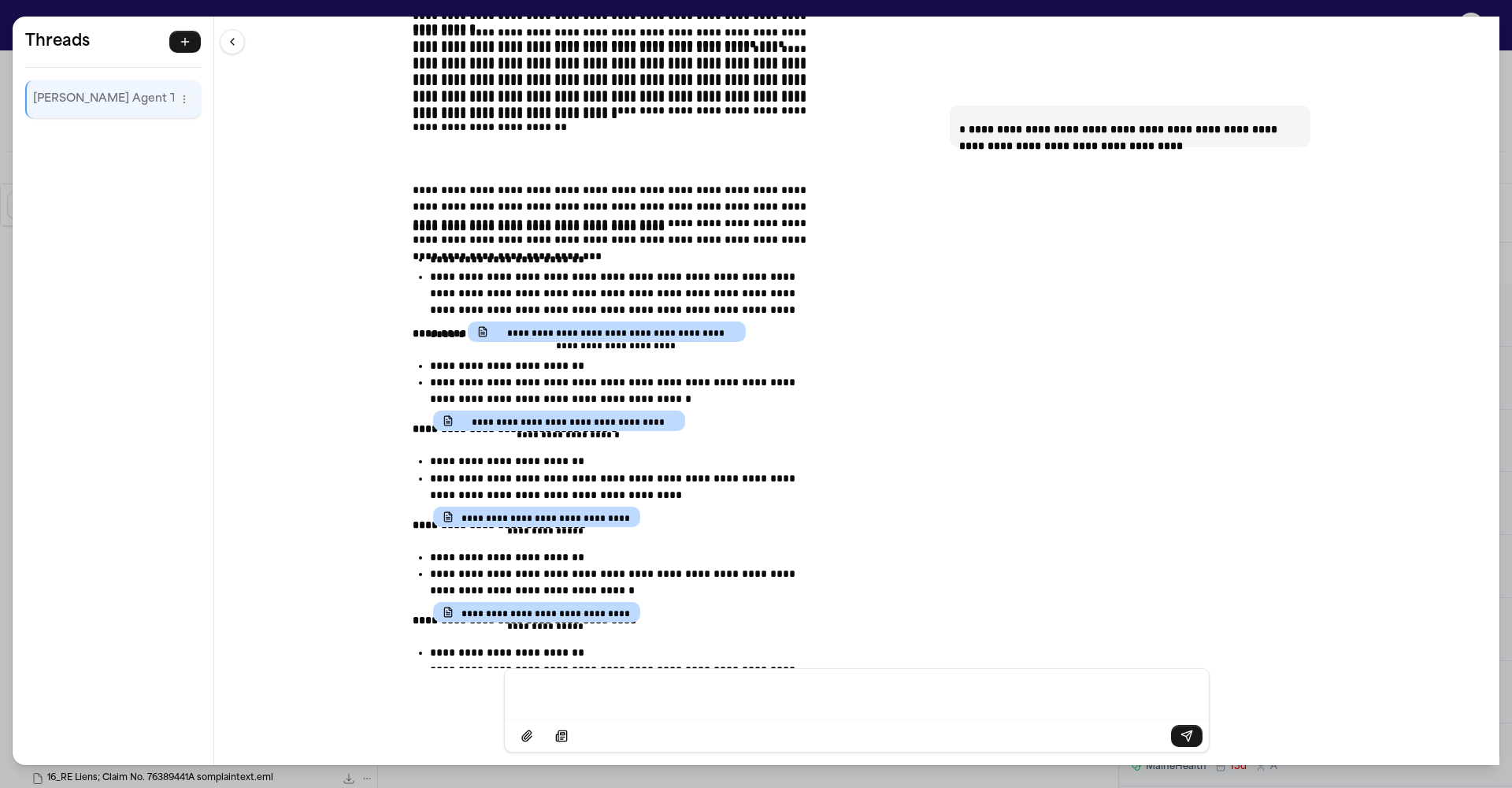
scroll to position [18128, 0]
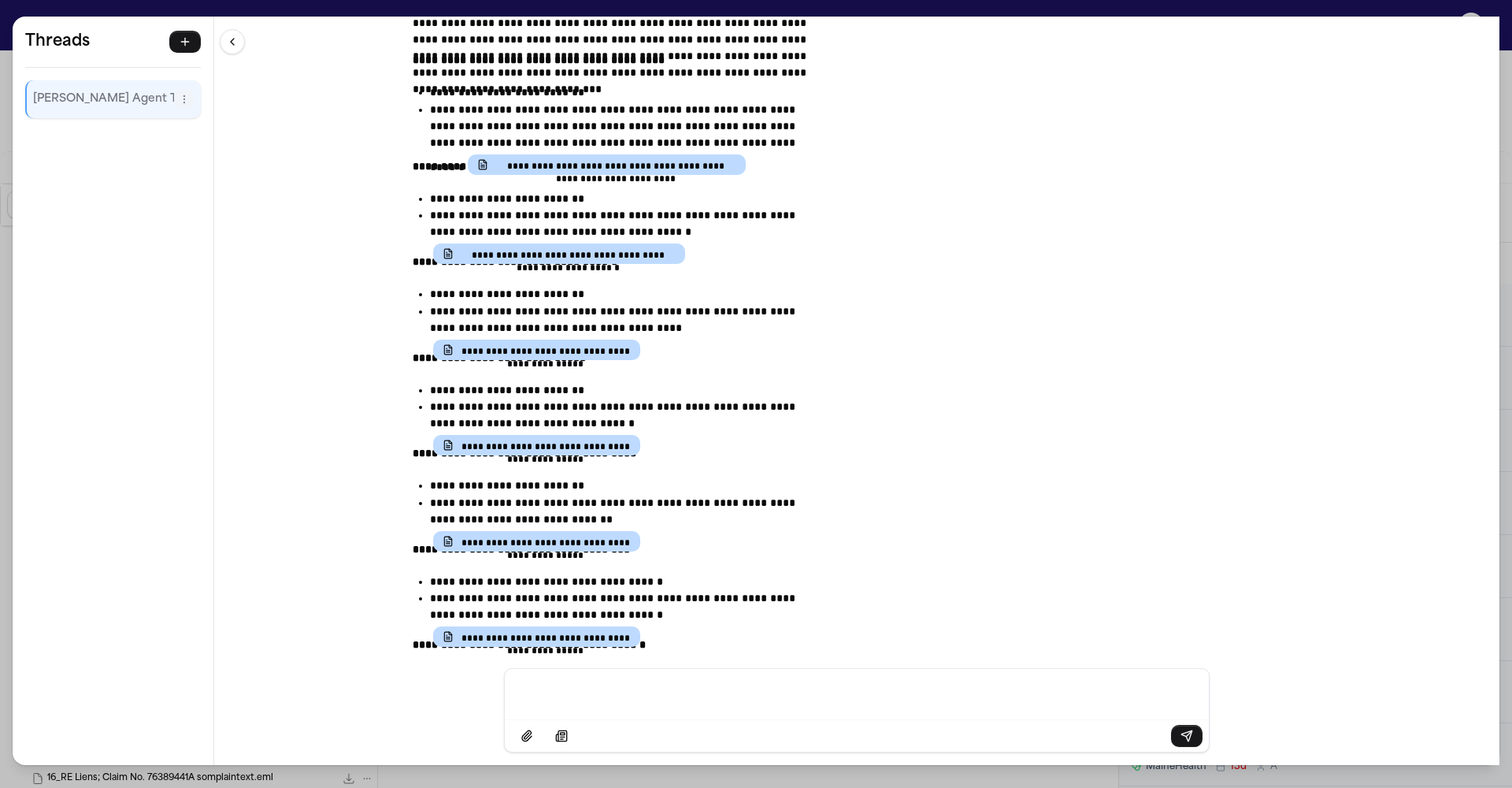
click at [703, 711] on div "Message input" at bounding box center [857, 692] width 685 height 47
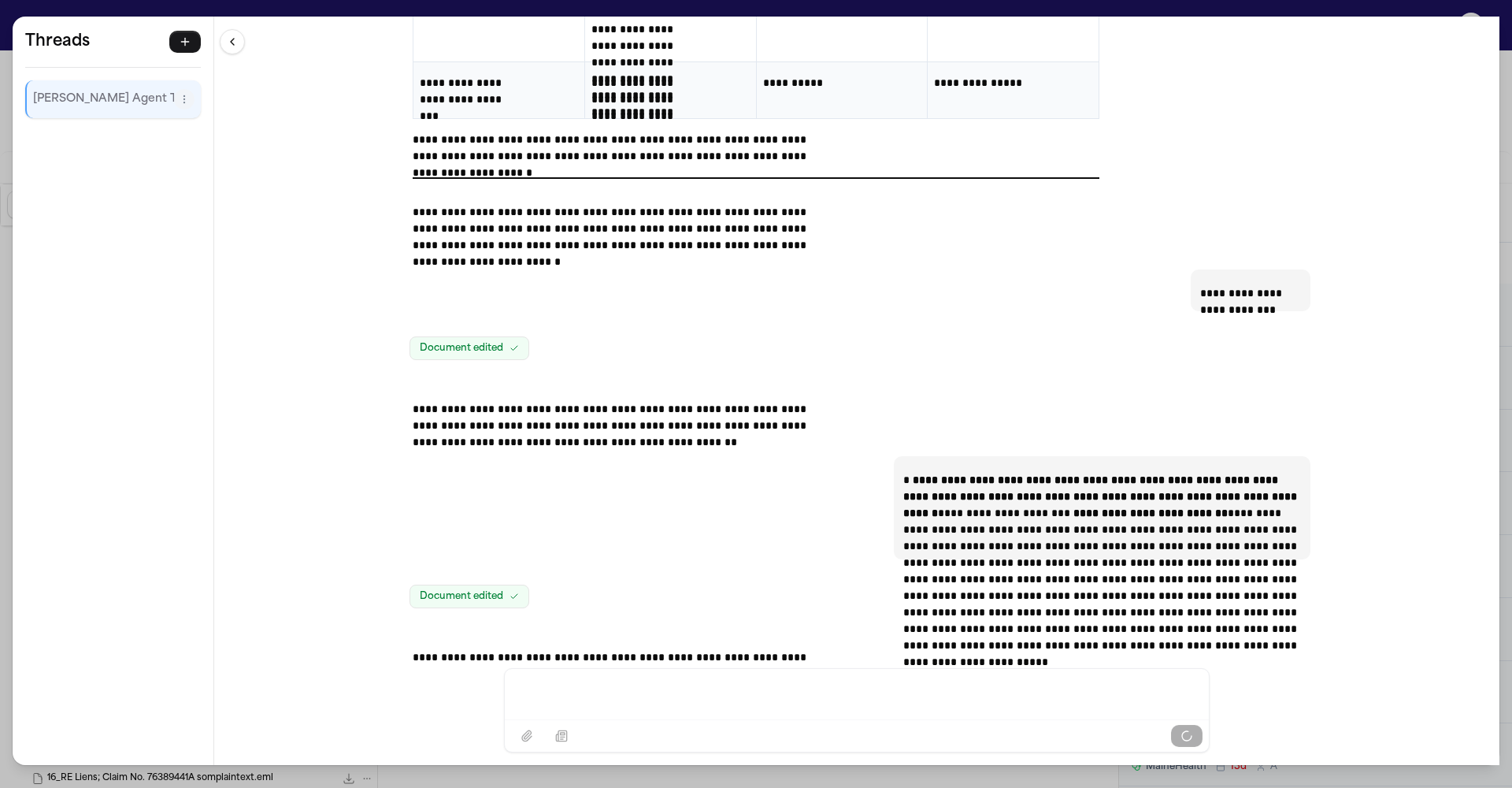
scroll to position [21588, 0]
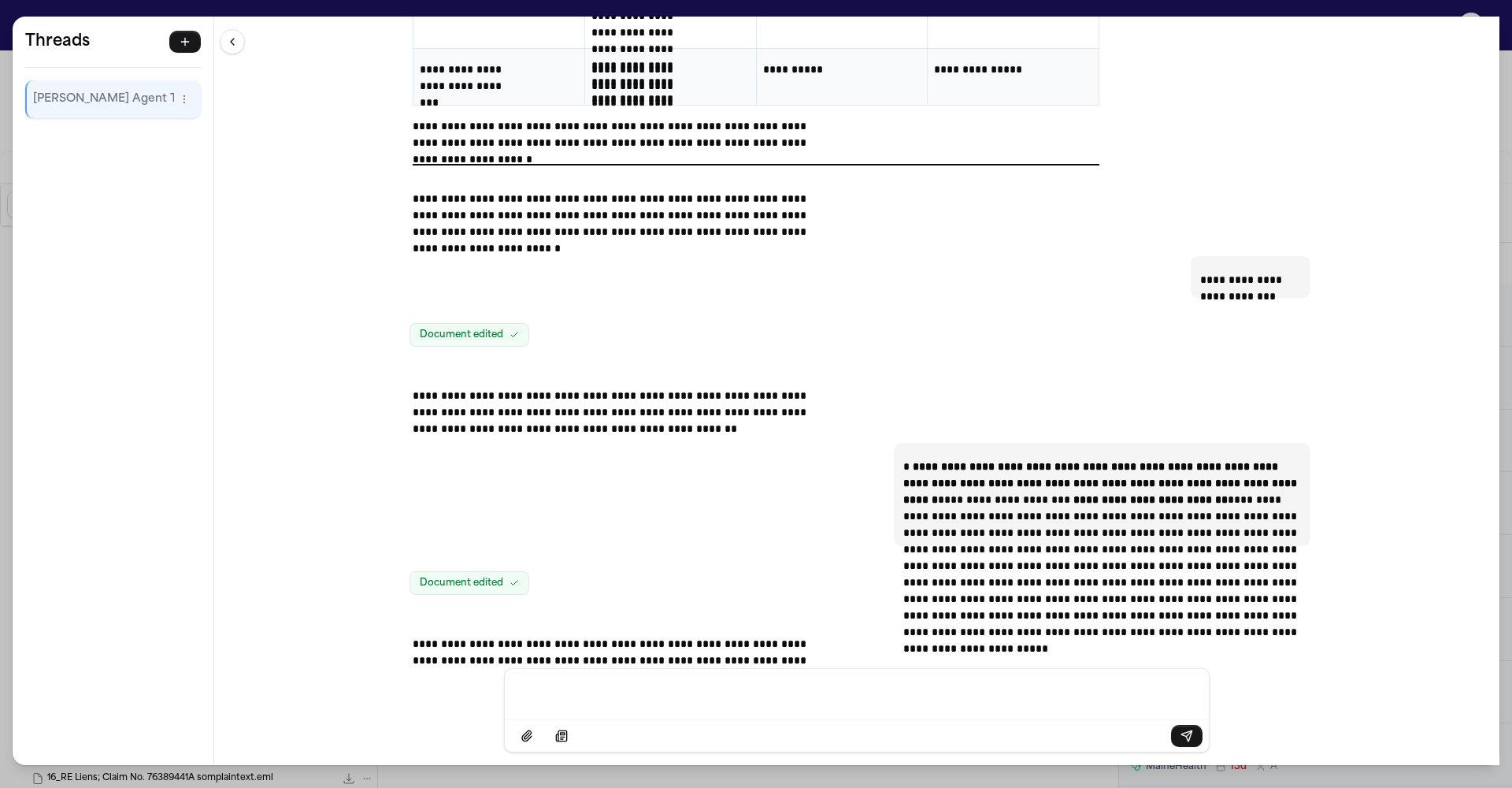
click at [727, 700] on p "Message input" at bounding box center [857, 692] width 666 height 16
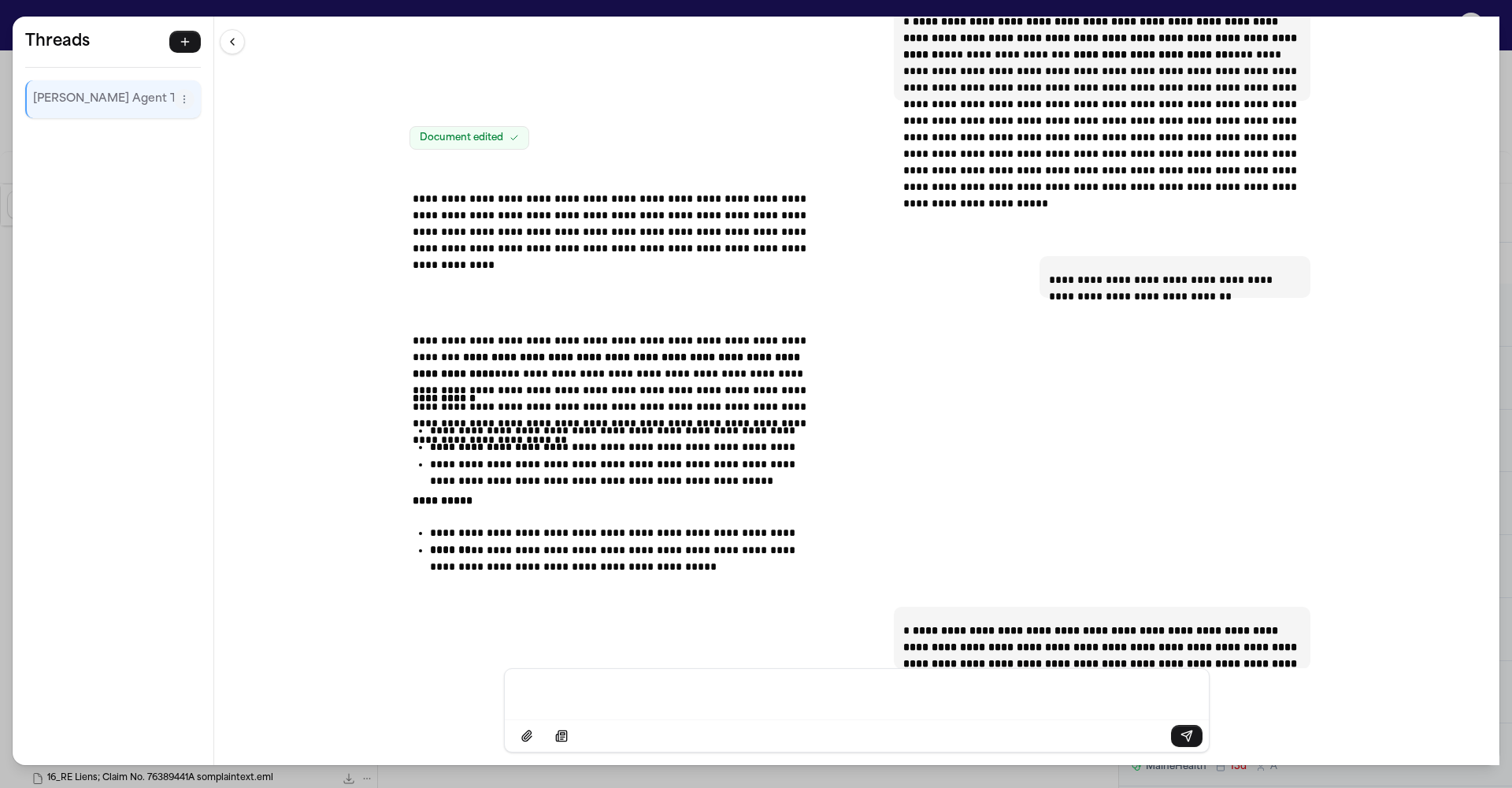
scroll to position [22177, 0]
